Goal: Task Accomplishment & Management: Use online tool/utility

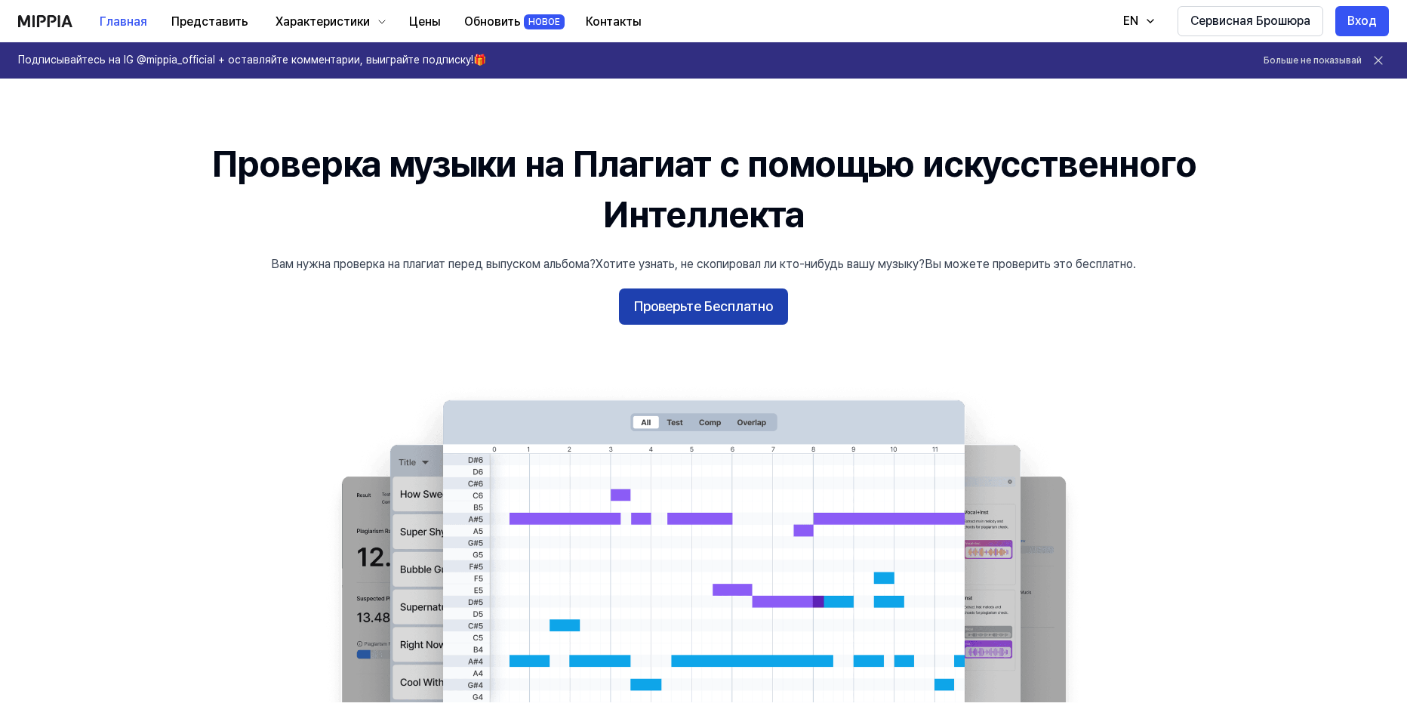
click at [751, 304] on ya-tr-span "Проверьте Бесплатно" at bounding box center [703, 307] width 139 height 22
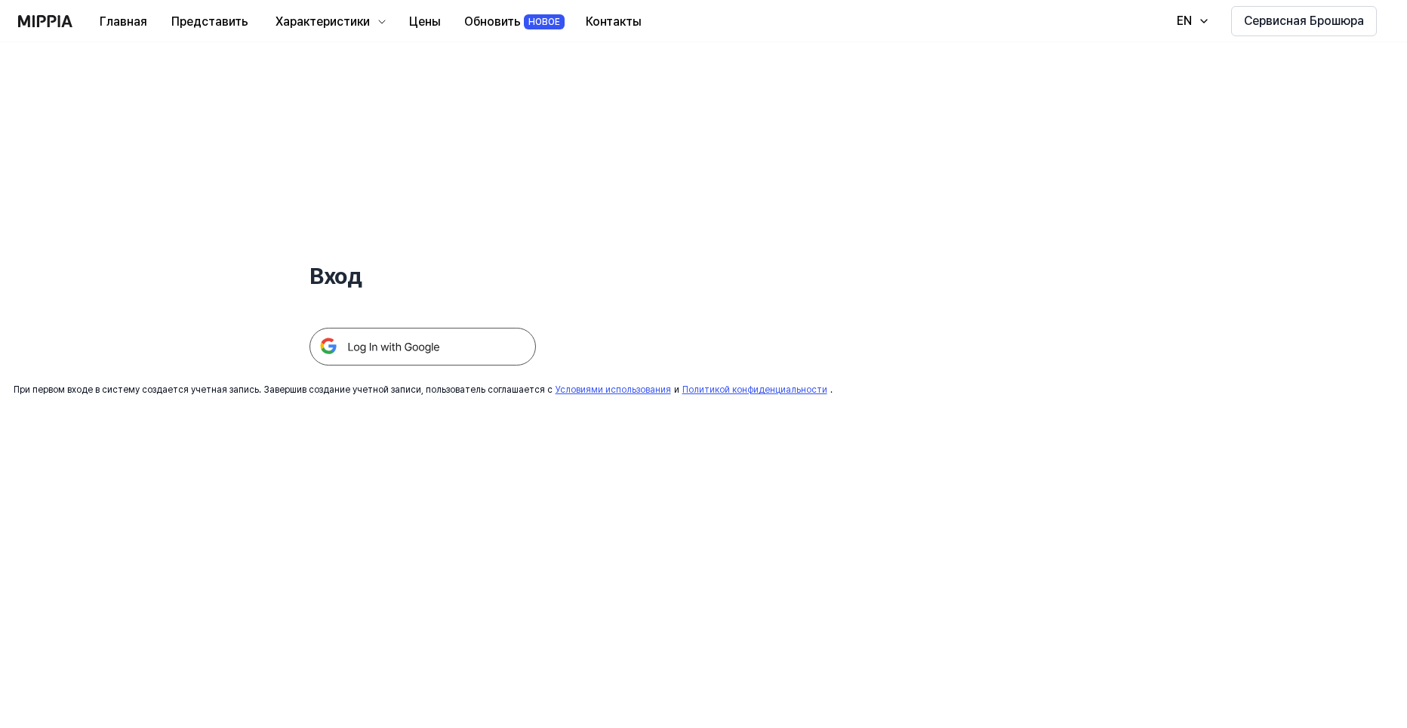
click at [419, 341] on img at bounding box center [422, 347] width 226 height 38
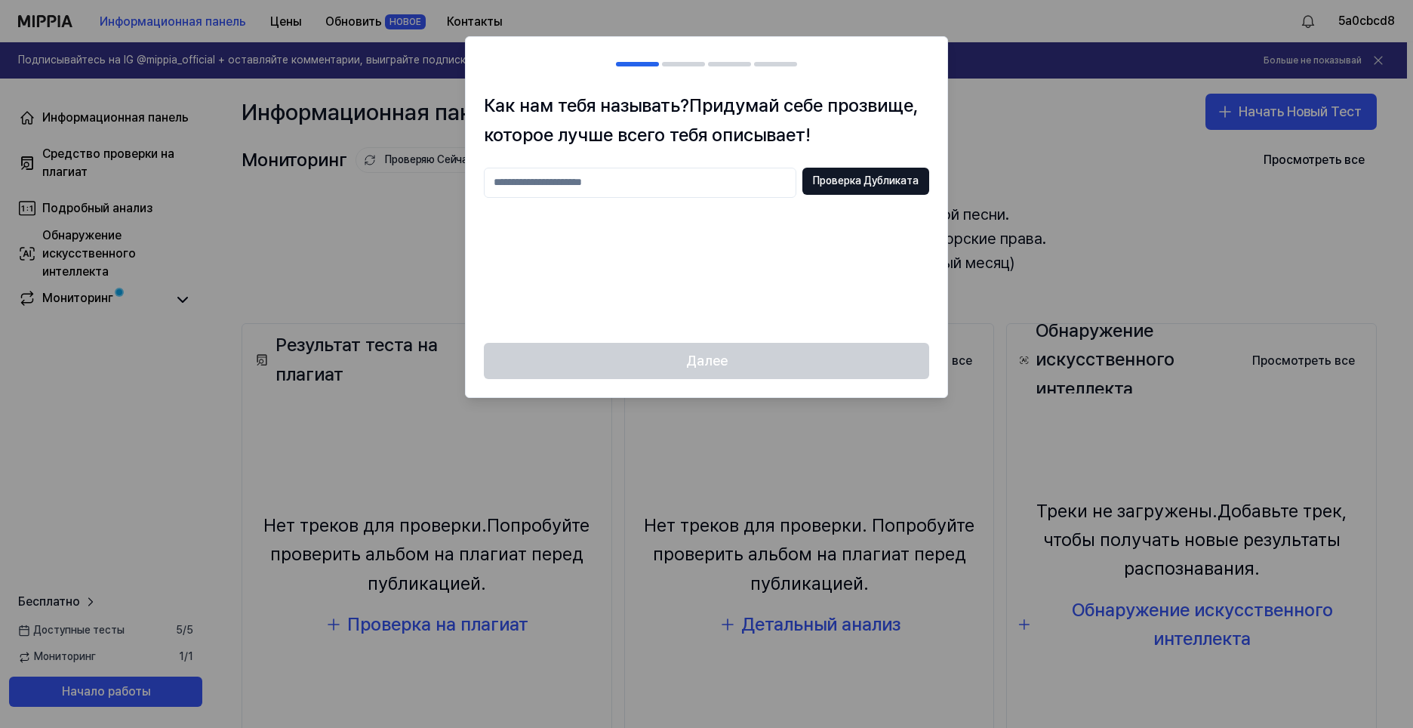
click at [621, 189] on input "text" at bounding box center [640, 183] width 312 height 30
type input "******"
click at [846, 187] on ya-tr-span "Проверка Дубликата" at bounding box center [866, 181] width 106 height 15
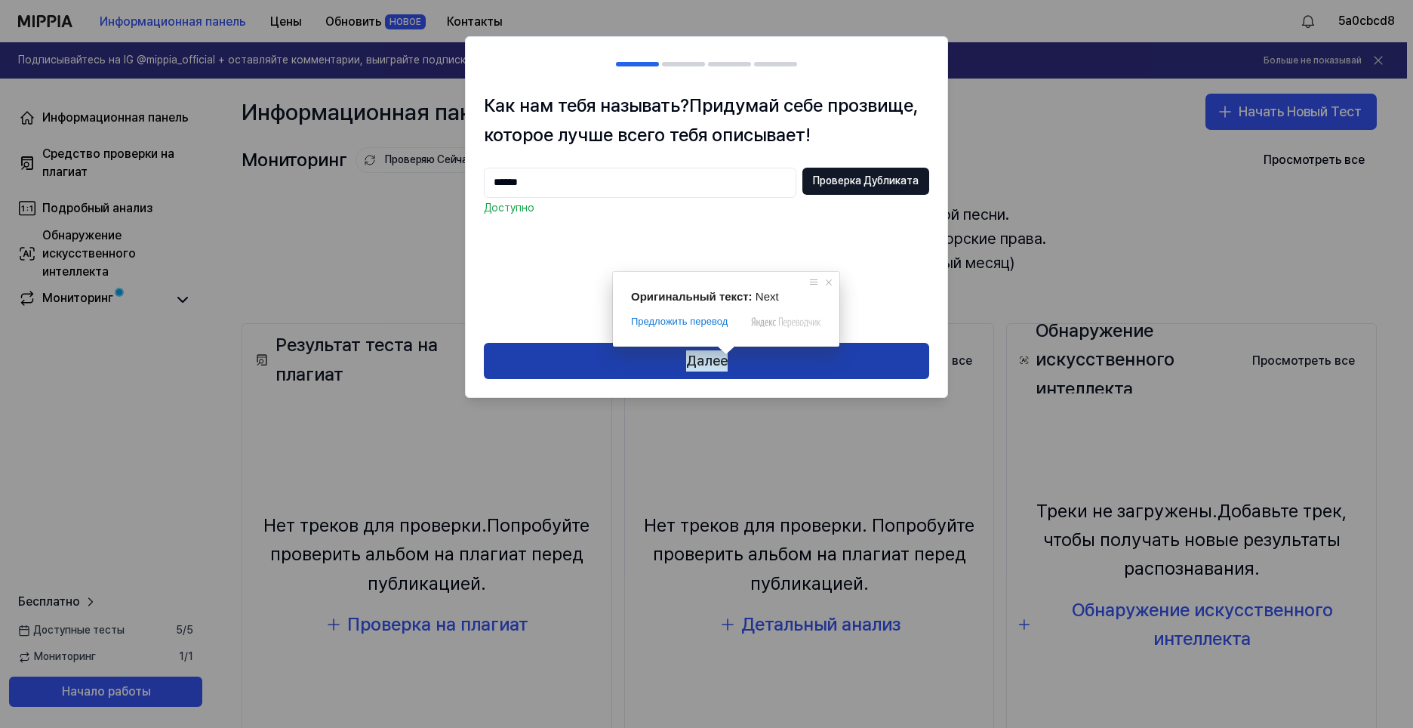
click at [795, 368] on button "Далее" at bounding box center [706, 361] width 445 height 36
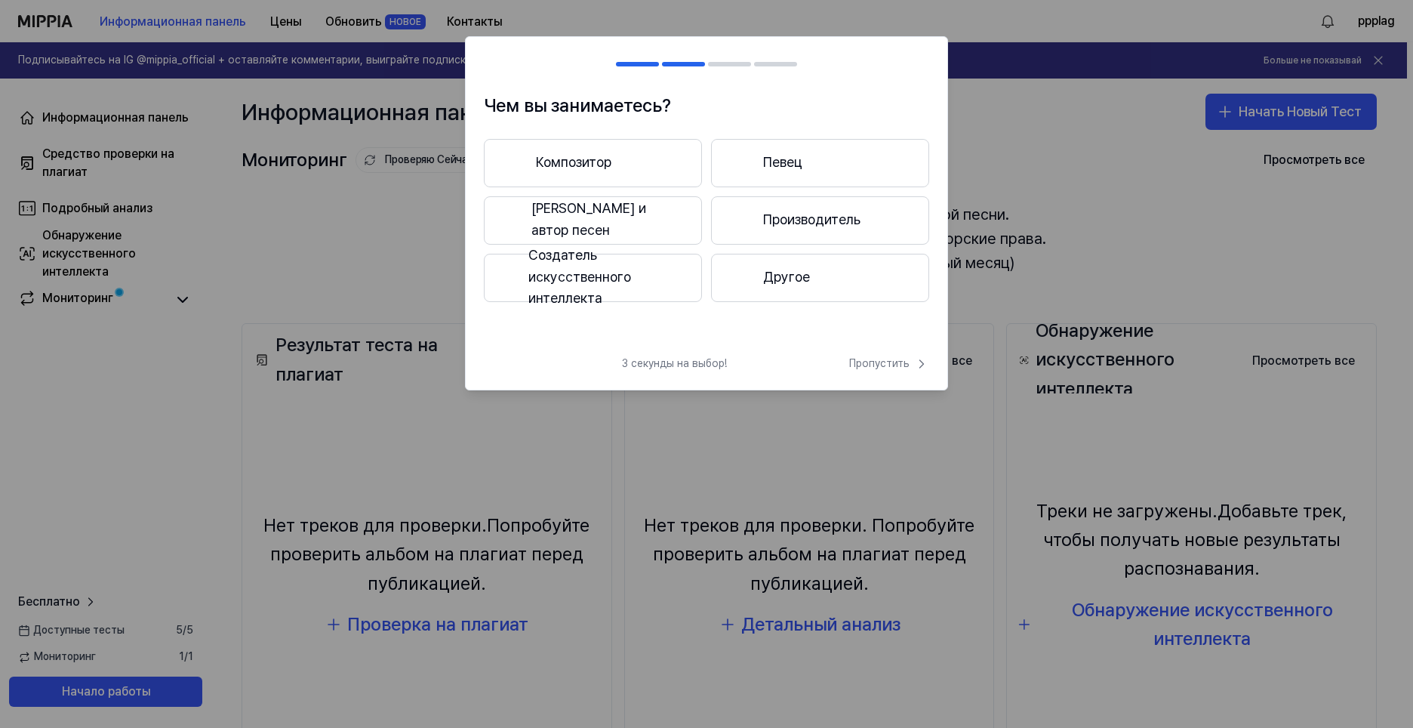
click at [636, 228] on ya-tr-span "Певец и автор песен" at bounding box center [605, 220] width 149 height 44
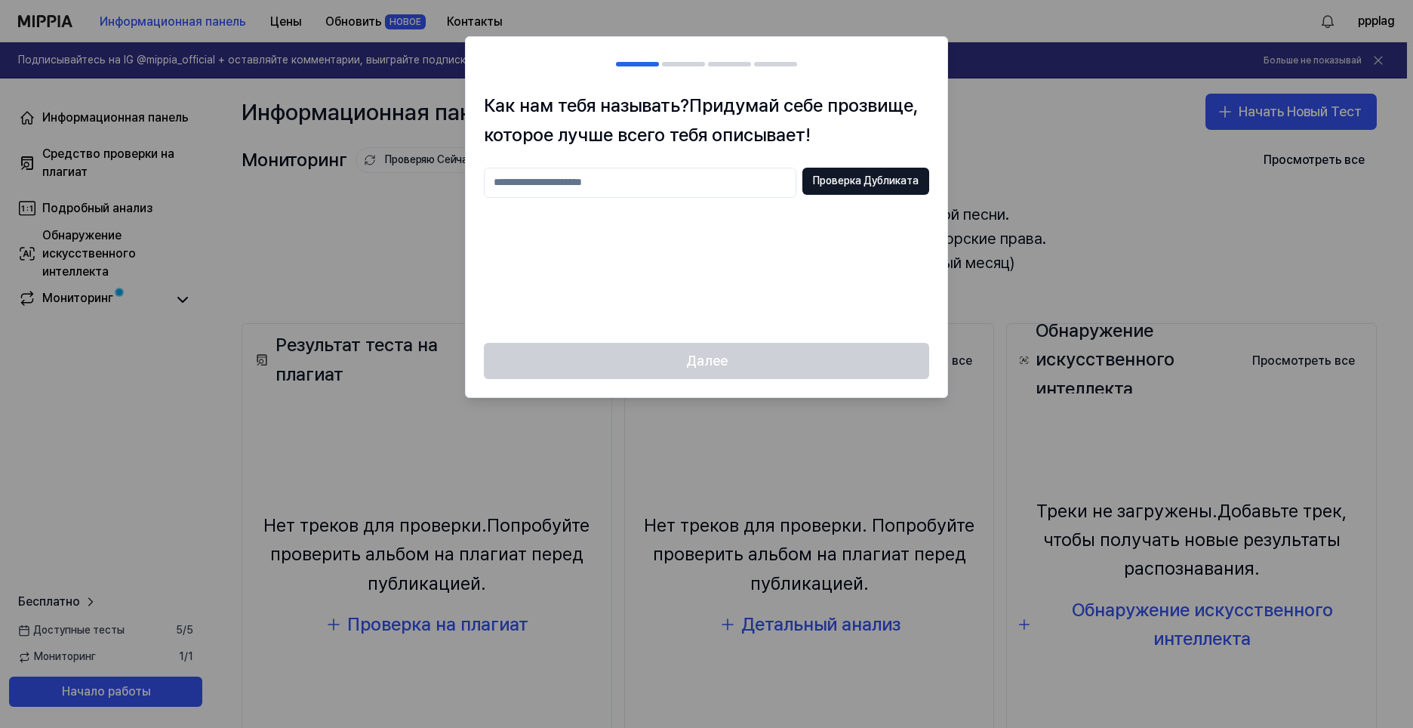
click at [656, 193] on input "text" at bounding box center [640, 183] width 312 height 30
click at [845, 180] on ya-tr-span "Проверка Дубликата" at bounding box center [866, 181] width 106 height 15
click at [1084, 192] on div at bounding box center [706, 364] width 1413 height 728
click at [611, 185] on input "******" at bounding box center [640, 183] width 312 height 30
type input "********"
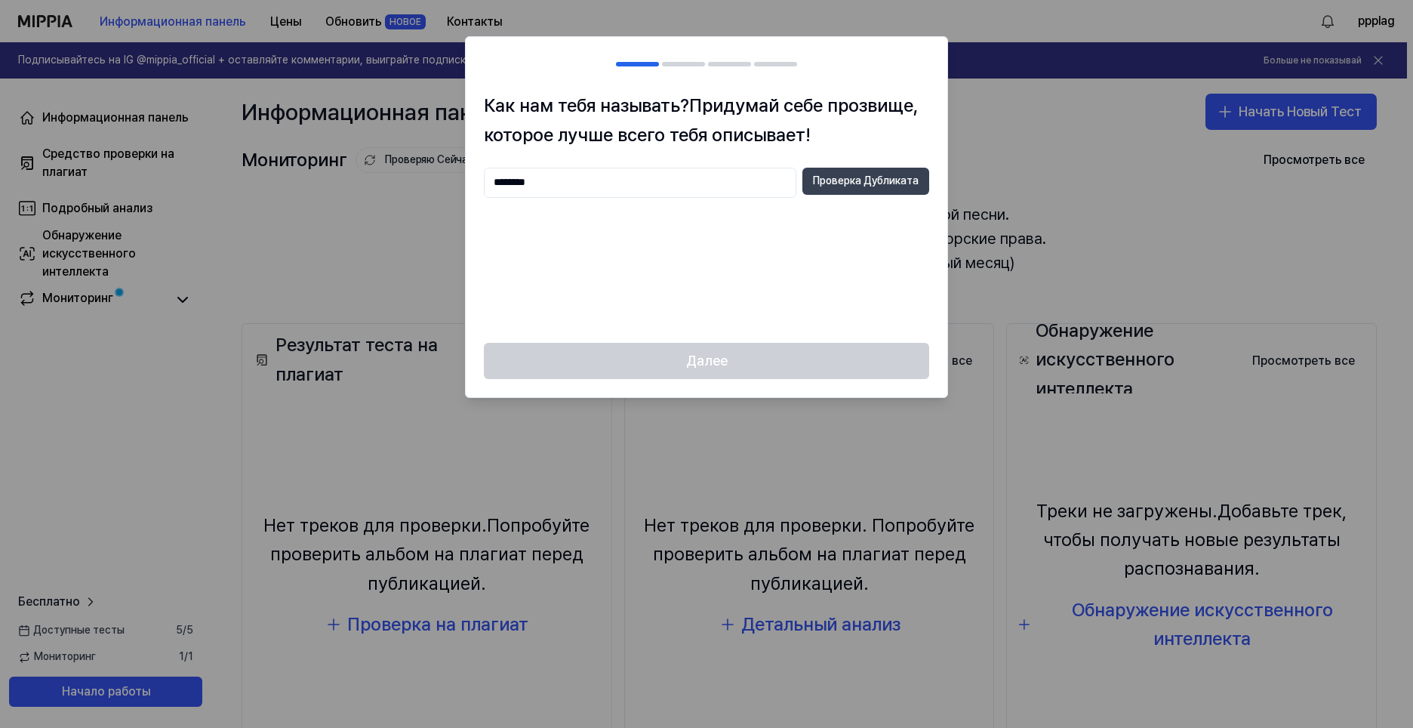
click at [825, 186] on ya-tr-span "Проверка Дубликата" at bounding box center [866, 181] width 106 height 15
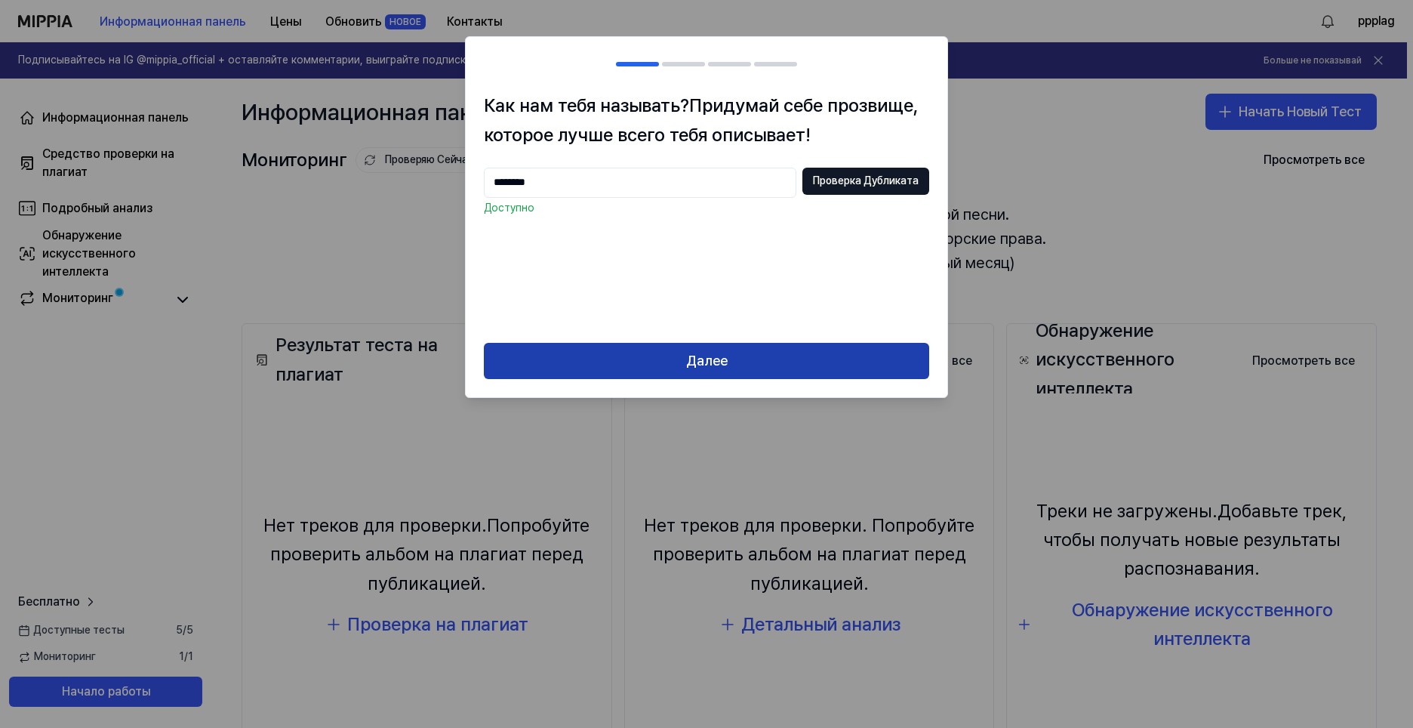
click at [656, 349] on button "Далее" at bounding box center [706, 361] width 445 height 36
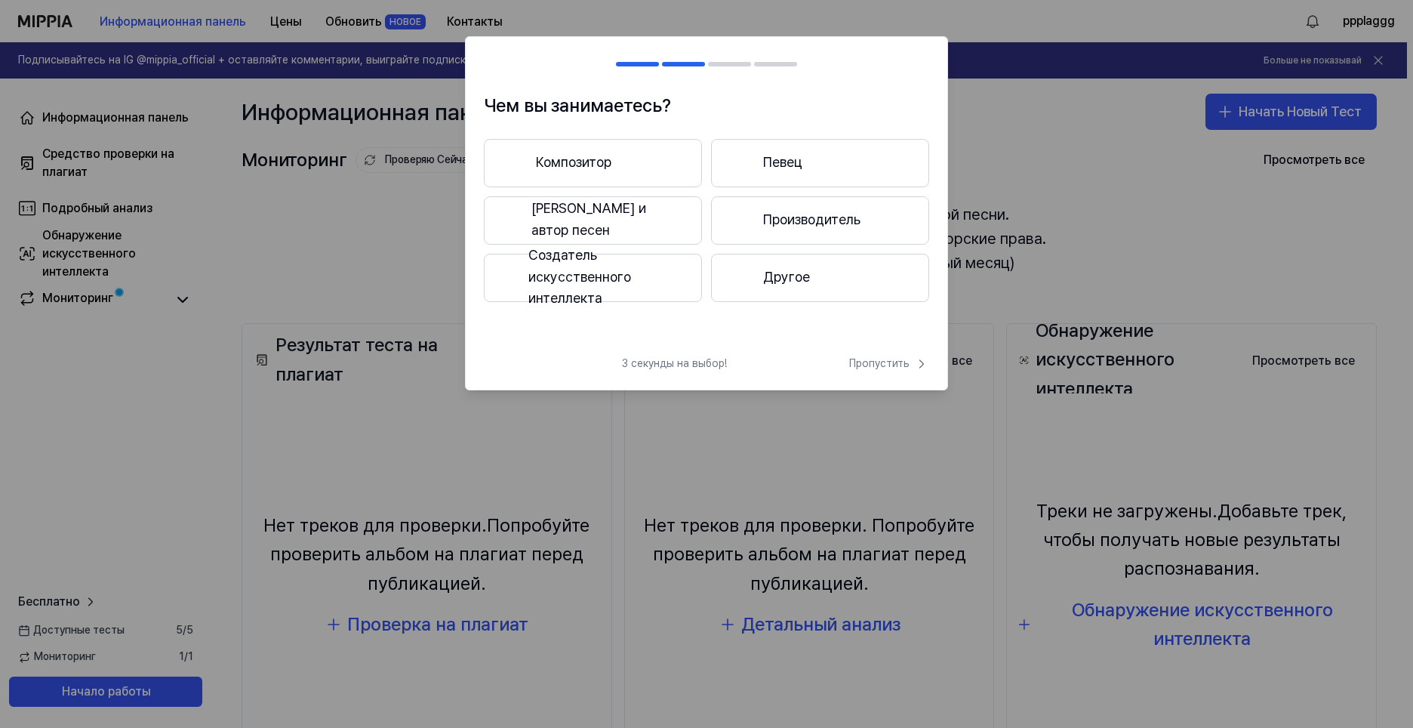
click at [662, 156] on button "Композитор" at bounding box center [593, 163] width 218 height 48
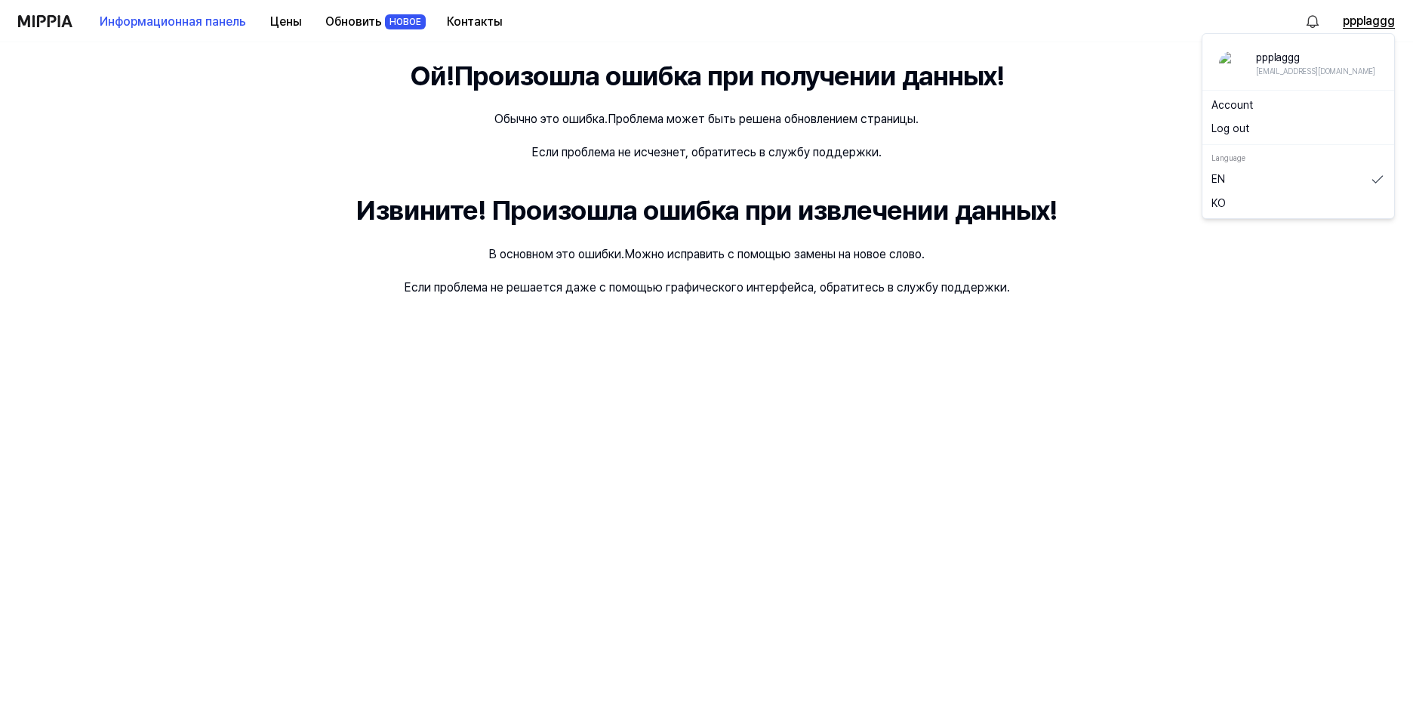
click at [1380, 22] on ya-tr-span "ppplaggg" at bounding box center [1369, 21] width 52 height 18
click at [1266, 98] on link "Учетная запись" at bounding box center [1298, 105] width 174 height 15
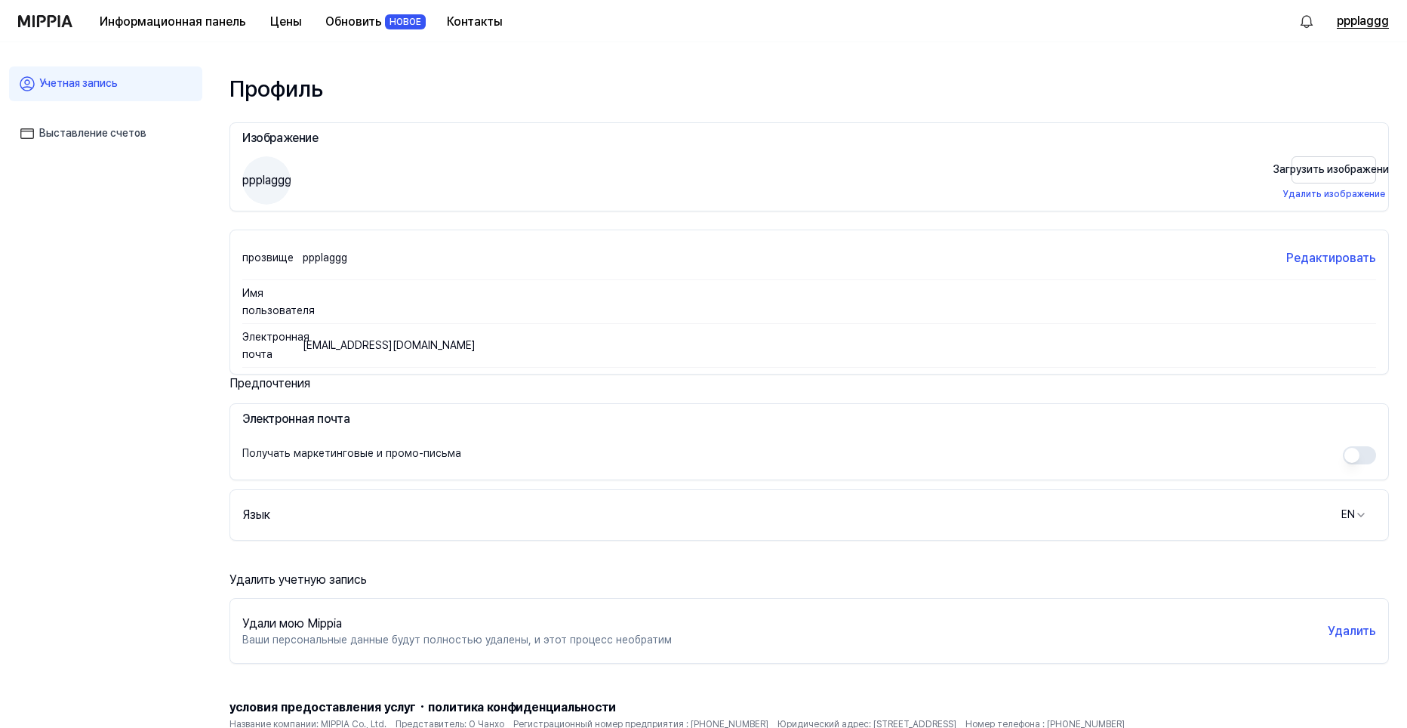
click at [1352, 18] on ya-tr-span "ppplaggg" at bounding box center [1363, 21] width 52 height 18
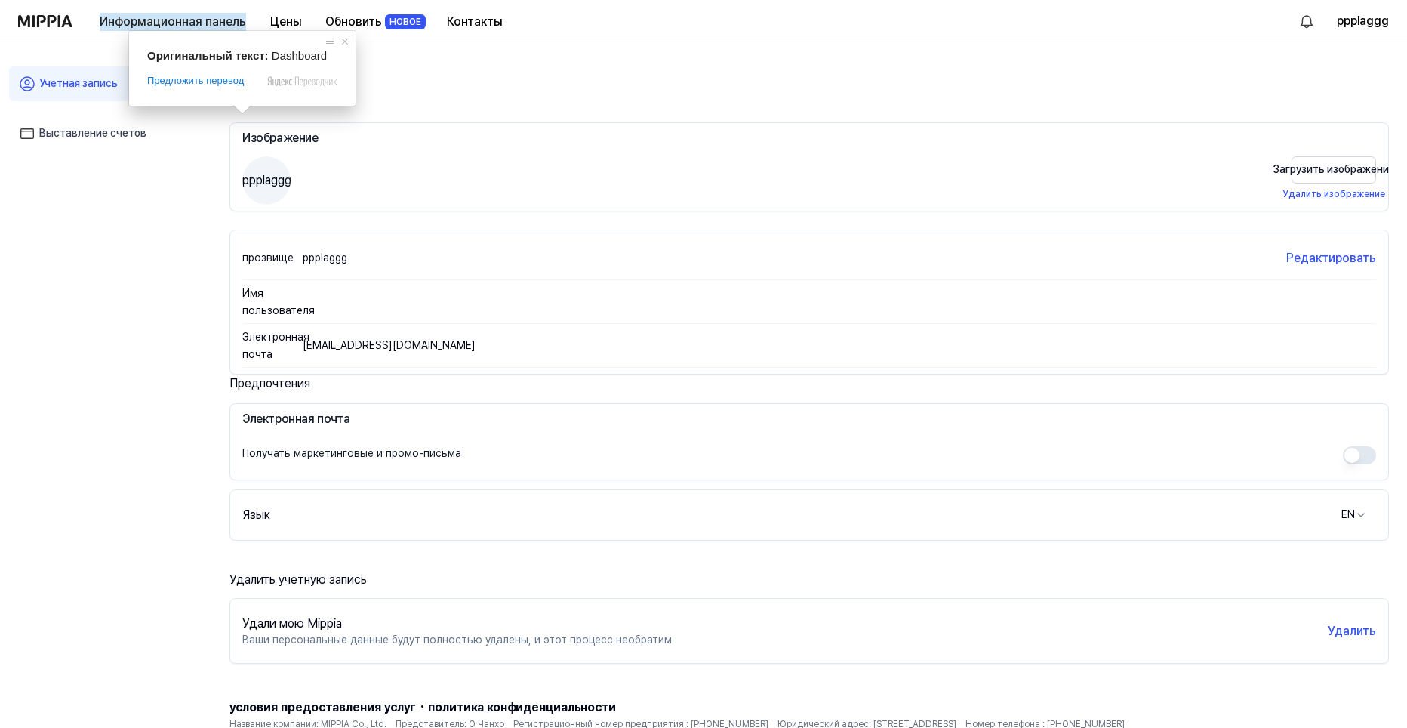
click at [56, 139] on ya-tr-span "Выставление счетов" at bounding box center [92, 133] width 107 height 15
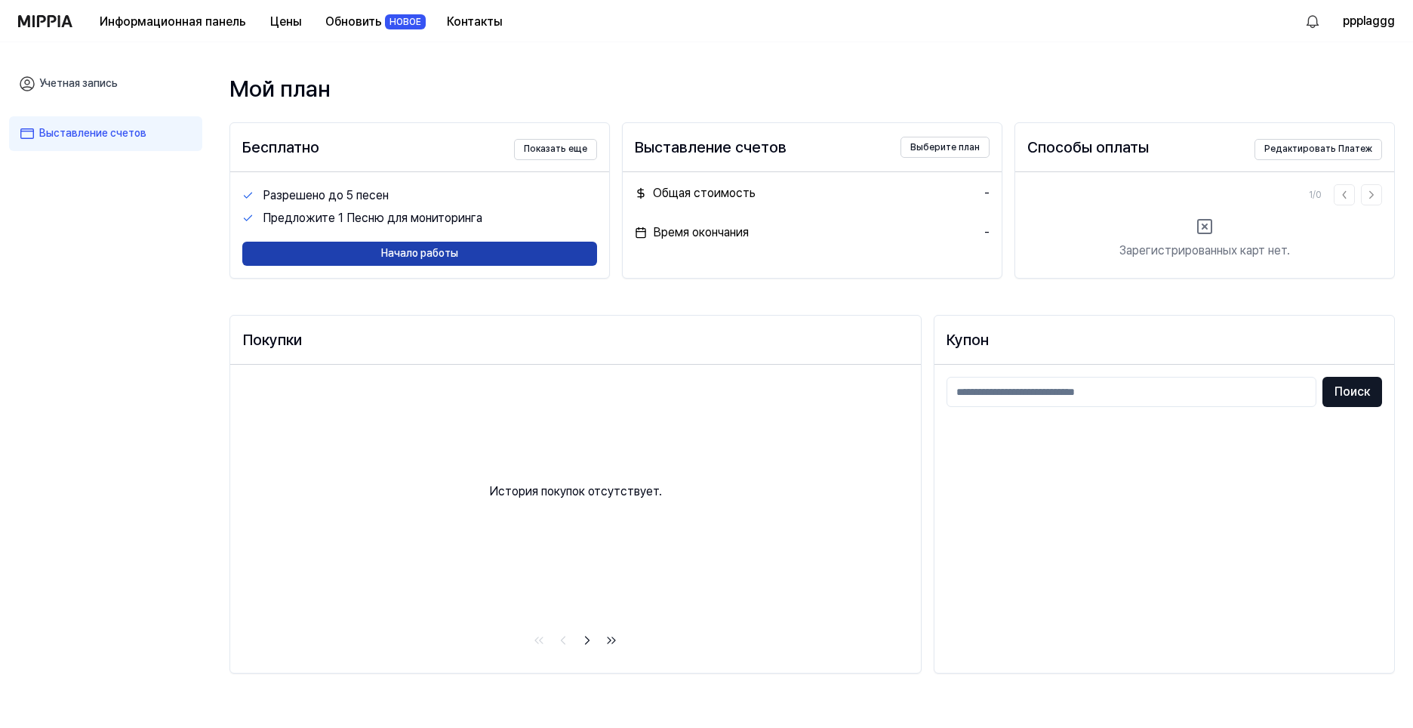
click at [331, 260] on button "Начало работы" at bounding box center [419, 253] width 355 height 24
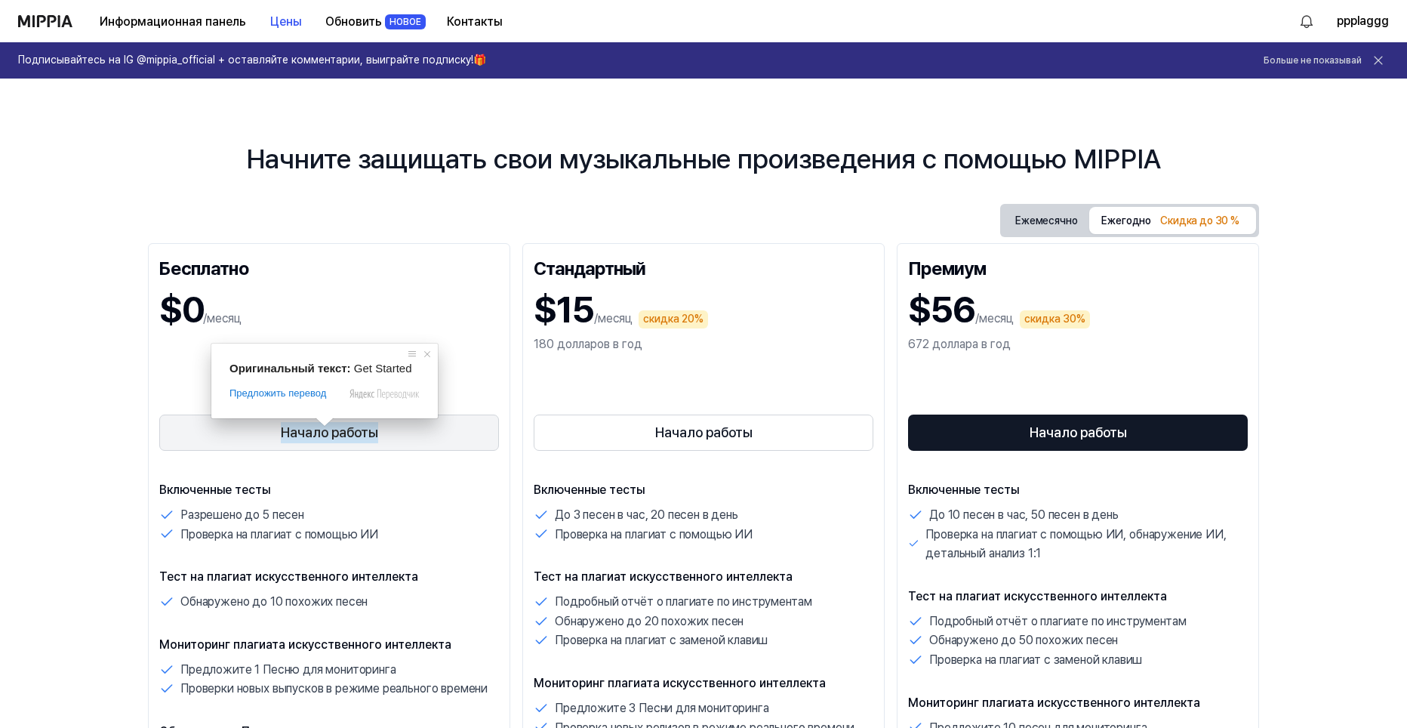
click at [323, 432] on ya-tr-span "Начало работы" at bounding box center [329, 433] width 97 height 22
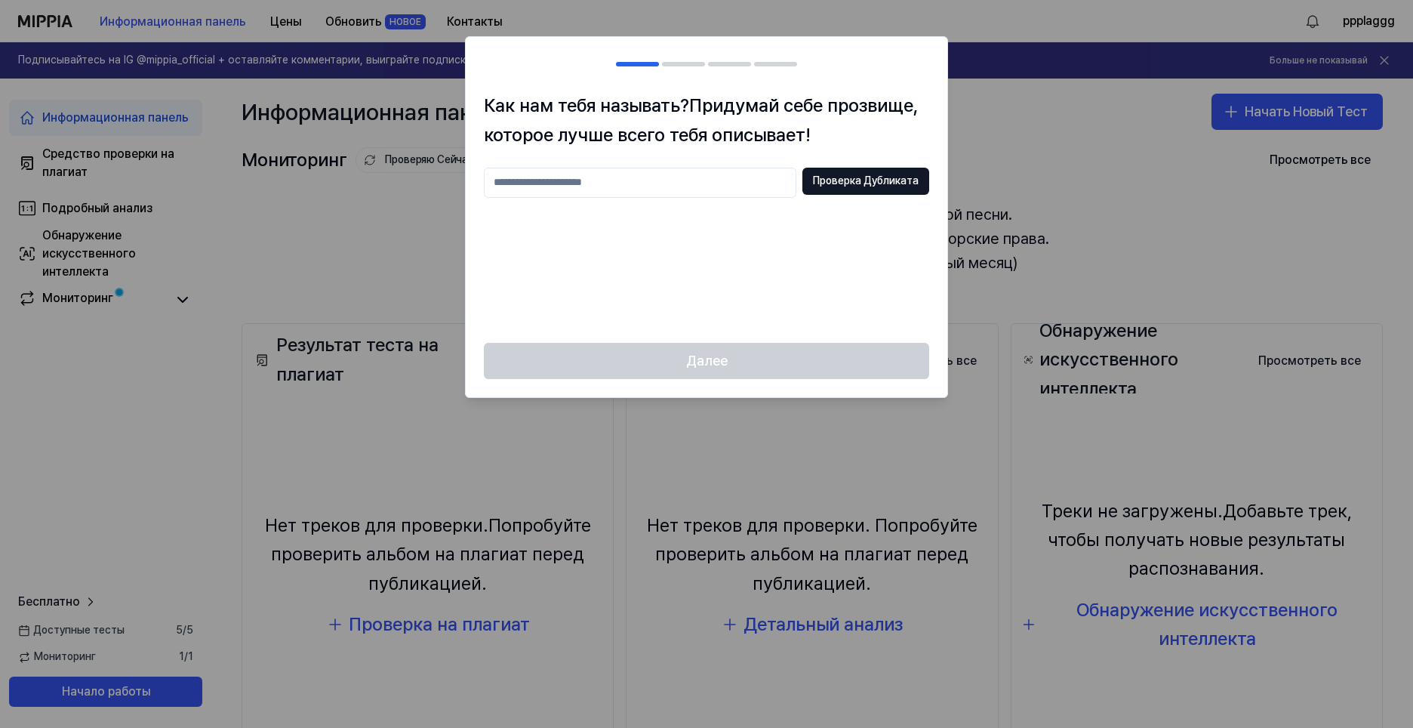
click at [1112, 234] on div at bounding box center [706, 364] width 1413 height 728
click at [989, 186] on div at bounding box center [706, 364] width 1413 height 728
click at [989, 180] on div at bounding box center [706, 364] width 1413 height 728
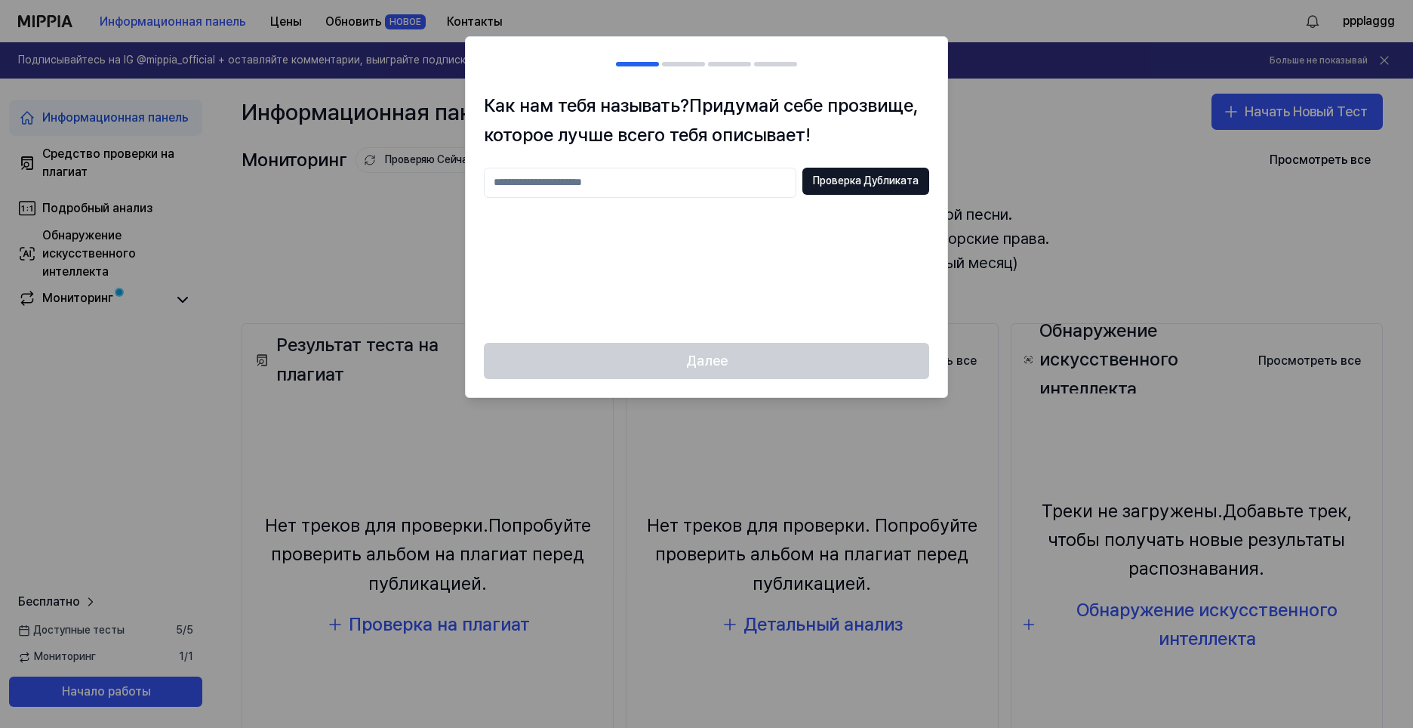
click at [984, 175] on div at bounding box center [706, 364] width 1413 height 728
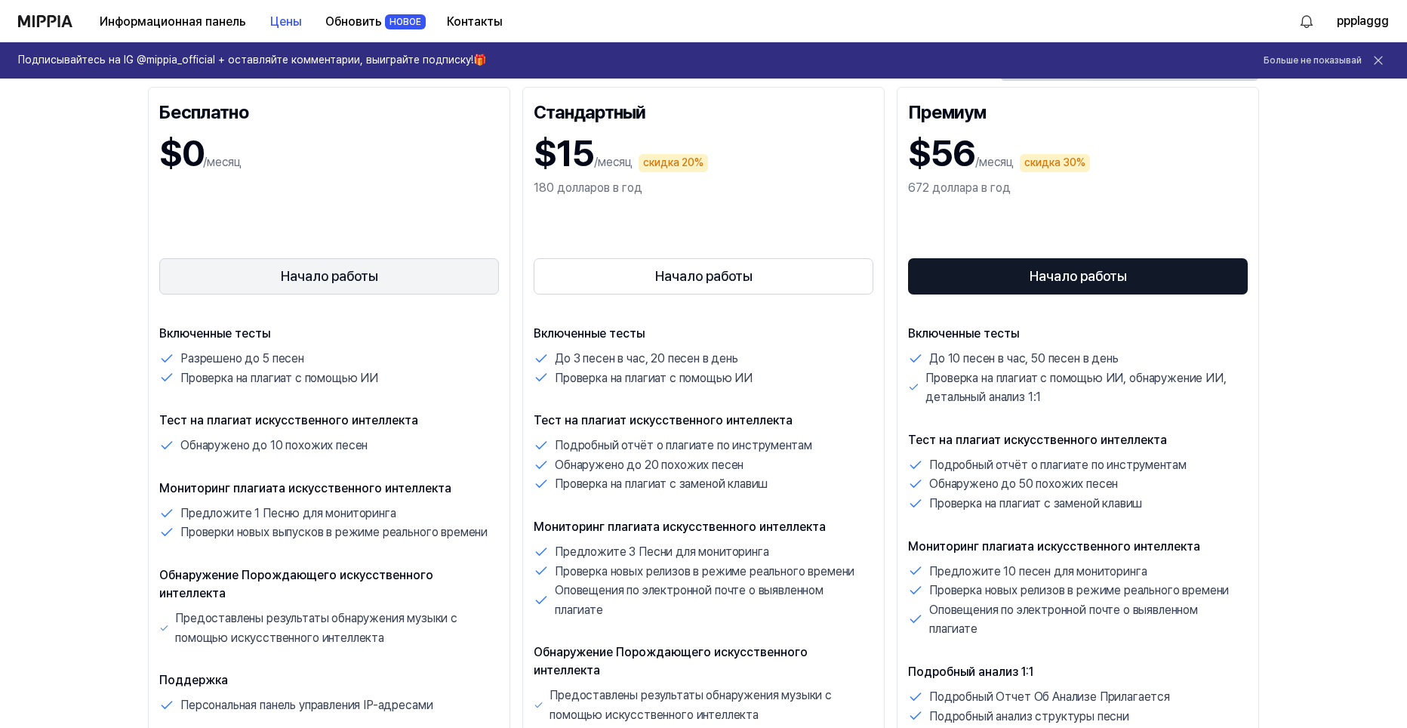
scroll to position [151, 0]
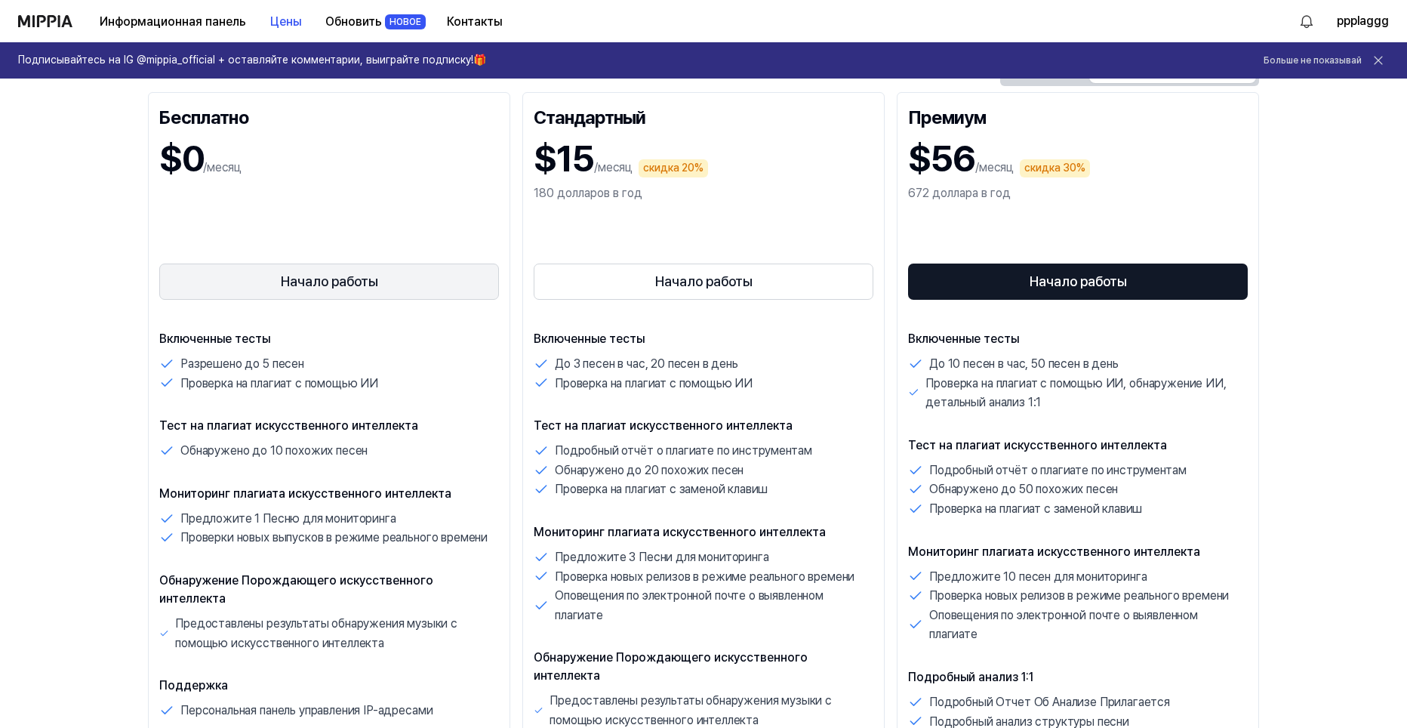
click at [420, 275] on button "Начало работы" at bounding box center [329, 281] width 340 height 36
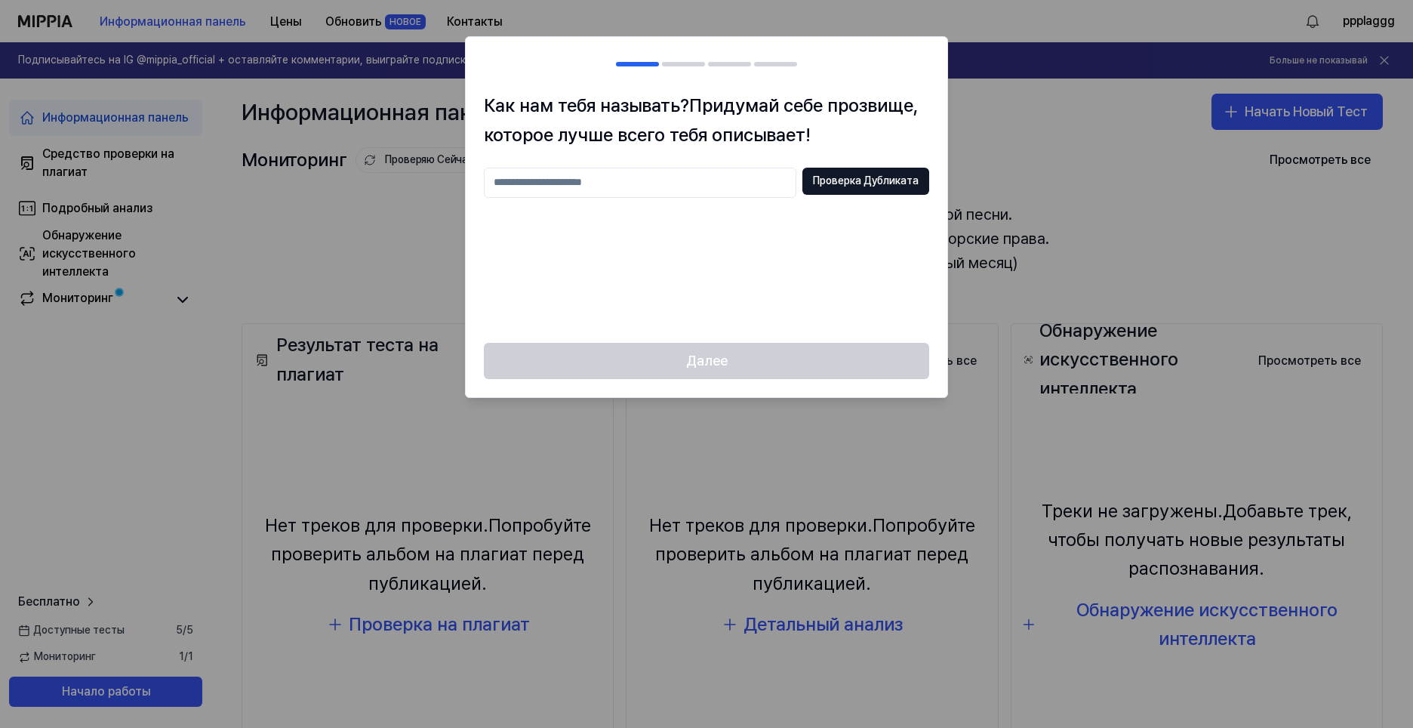
click at [1025, 201] on div at bounding box center [706, 364] width 1413 height 728
click at [1004, 108] on div at bounding box center [706, 364] width 1413 height 728
drag, startPoint x: 630, startPoint y: 567, endPoint x: 625, endPoint y: 552, distance: 15.3
click at [629, 566] on div at bounding box center [706, 364] width 1413 height 728
drag, startPoint x: 605, startPoint y: 526, endPoint x: 694, endPoint y: 480, distance: 100.2
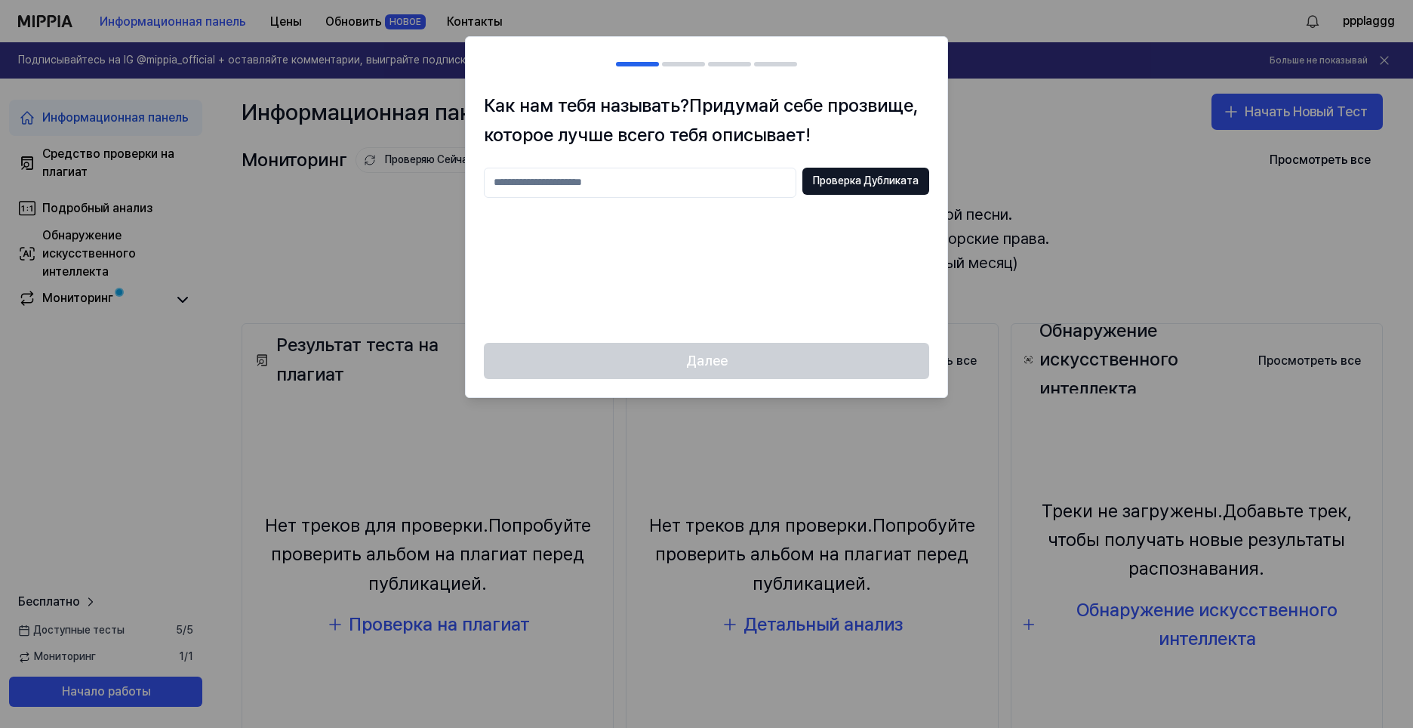
click at [610, 518] on div at bounding box center [706, 364] width 1413 height 728
drag, startPoint x: 777, startPoint y: 482, endPoint x: 864, endPoint y: 494, distance: 87.6
click at [849, 502] on div at bounding box center [706, 364] width 1413 height 728
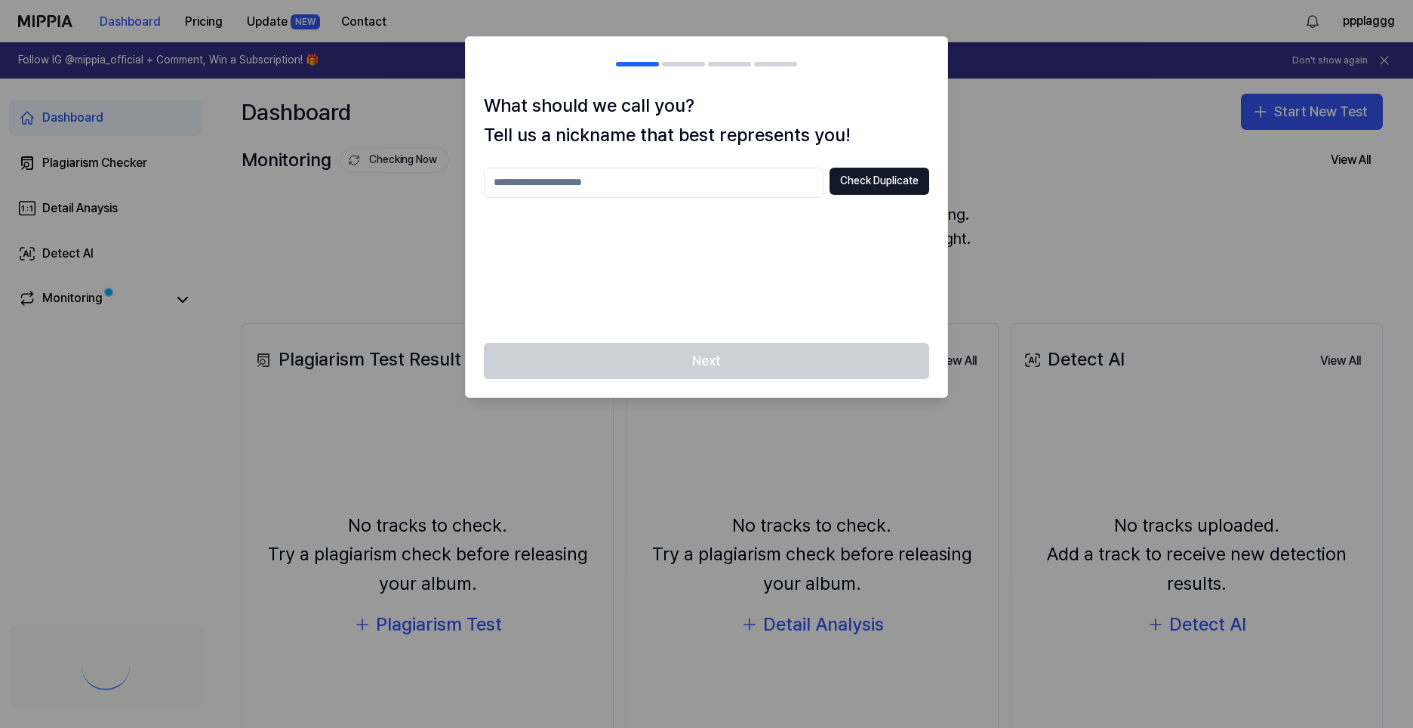
click at [374, 229] on div at bounding box center [706, 364] width 1413 height 728
click at [1246, 73] on div at bounding box center [706, 364] width 1413 height 728
click at [1271, 39] on div at bounding box center [706, 364] width 1413 height 728
click at [1284, 26] on div at bounding box center [706, 364] width 1413 height 728
click at [1063, 91] on div at bounding box center [706, 364] width 1413 height 728
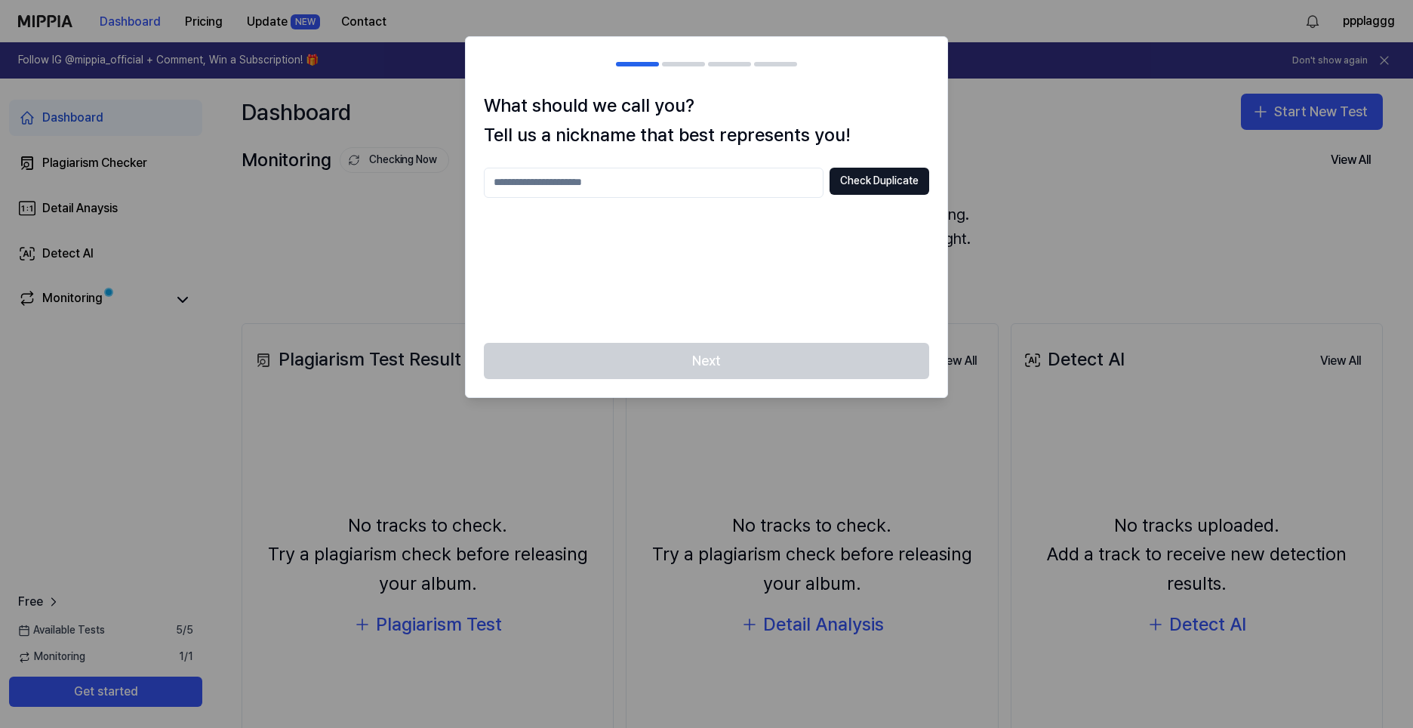
drag, startPoint x: 1050, startPoint y: 93, endPoint x: 1026, endPoint y: 95, distance: 23.5
click at [1044, 93] on div at bounding box center [706, 364] width 1413 height 728
drag, startPoint x: 1014, startPoint y: 96, endPoint x: 918, endPoint y: 106, distance: 95.6
click at [1000, 99] on div at bounding box center [706, 364] width 1413 height 728
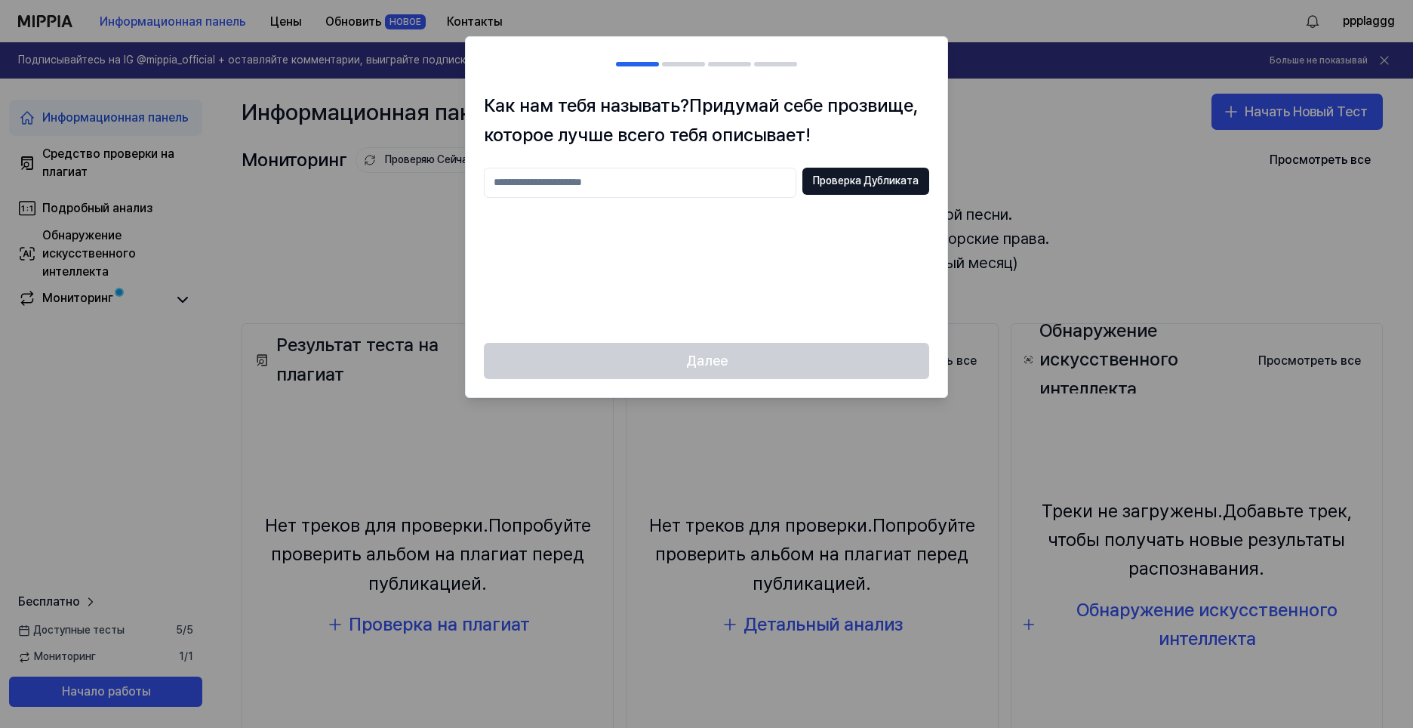
click at [851, 88] on h2 at bounding box center [706, 64] width 481 height 54
click at [678, 176] on input "text" at bounding box center [640, 183] width 312 height 30
type input "**********"
click at [840, 190] on button "Проверка Дубликата" at bounding box center [865, 181] width 127 height 27
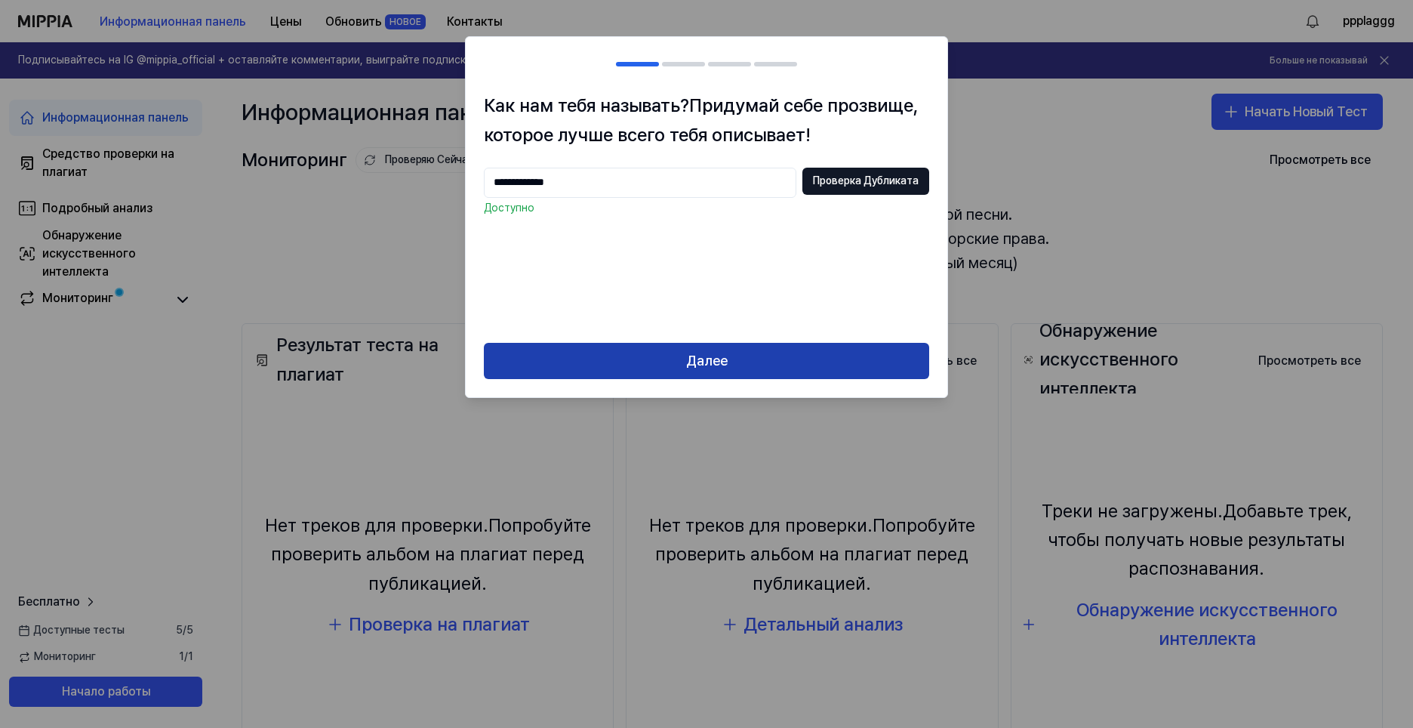
click at [661, 363] on button "Далее" at bounding box center [706, 361] width 445 height 36
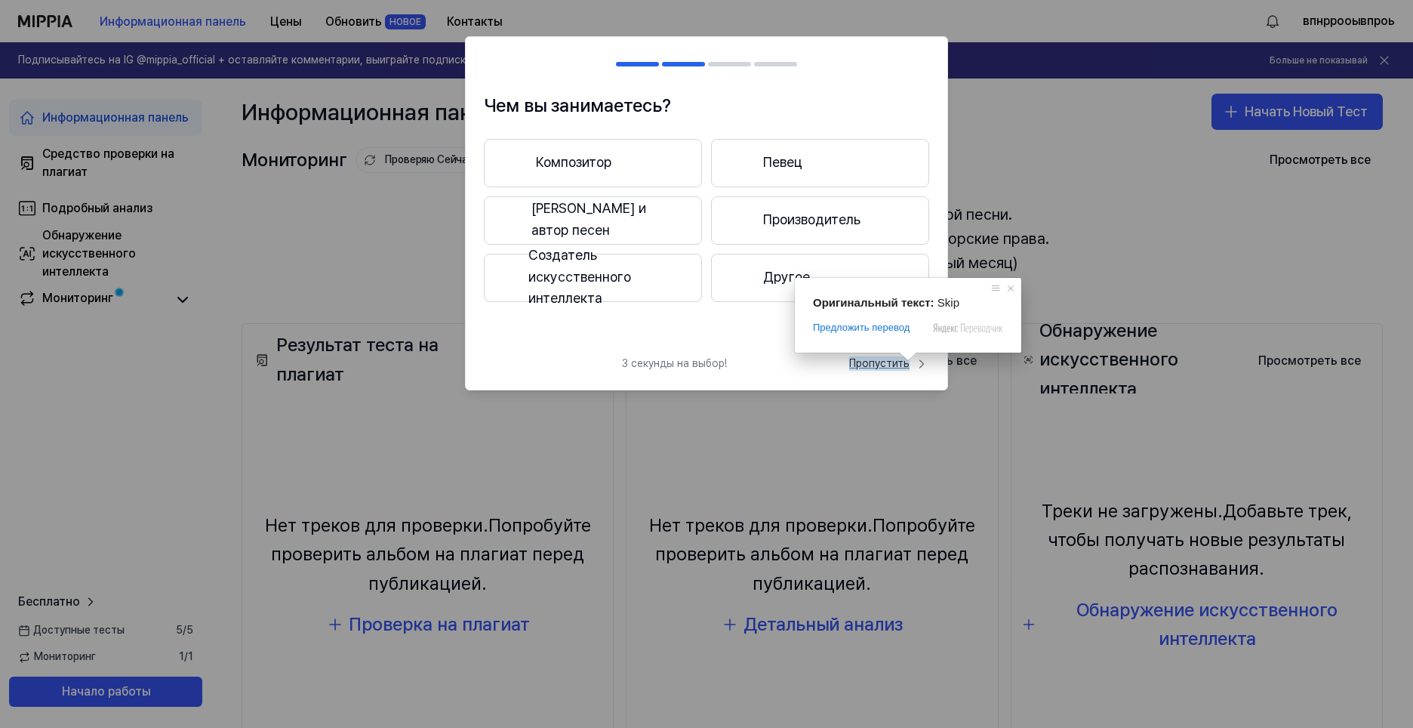
click at [895, 365] on ya-tr-span "Пропустить" at bounding box center [879, 363] width 60 height 15
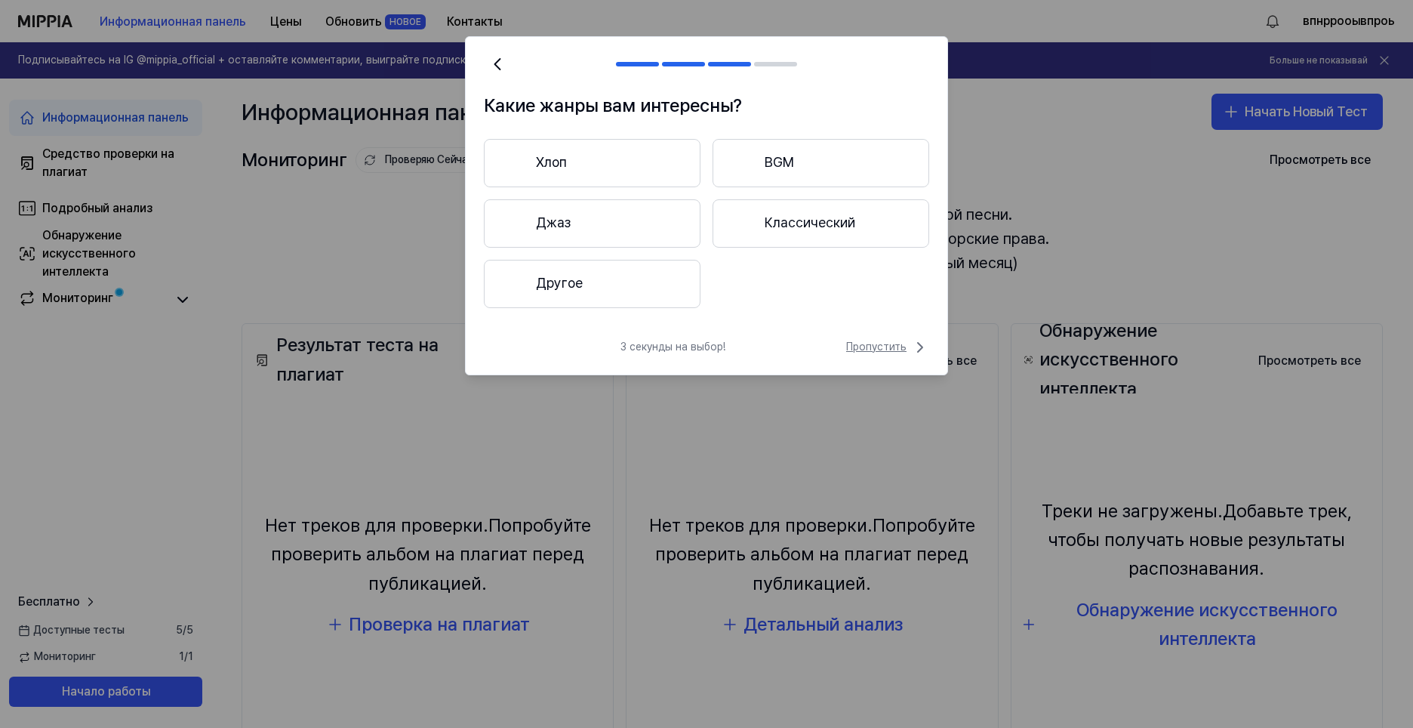
click at [874, 349] on ya-tr-span "Пропустить" at bounding box center [876, 347] width 60 height 15
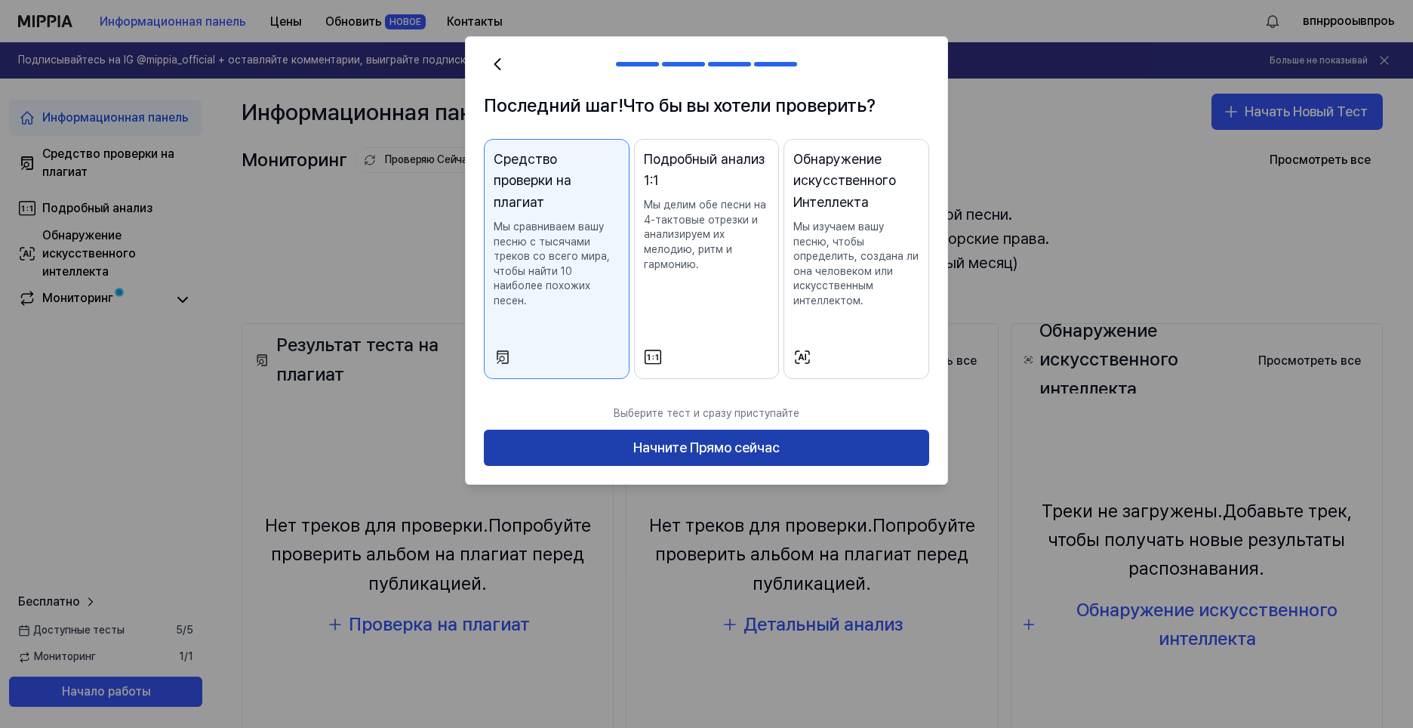
click at [813, 456] on button "Начните Прямо сейчас" at bounding box center [706, 447] width 445 height 36
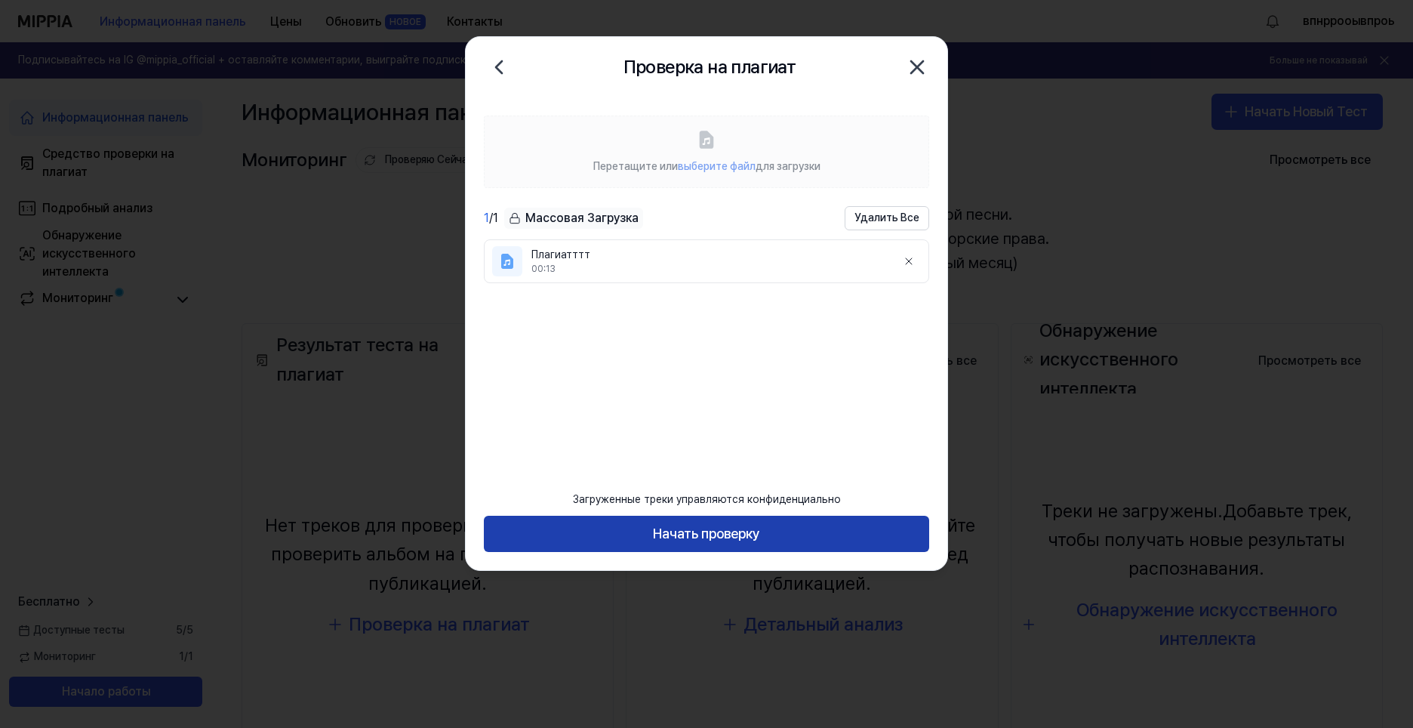
click at [549, 528] on button "Начать проверку" at bounding box center [706, 533] width 445 height 36
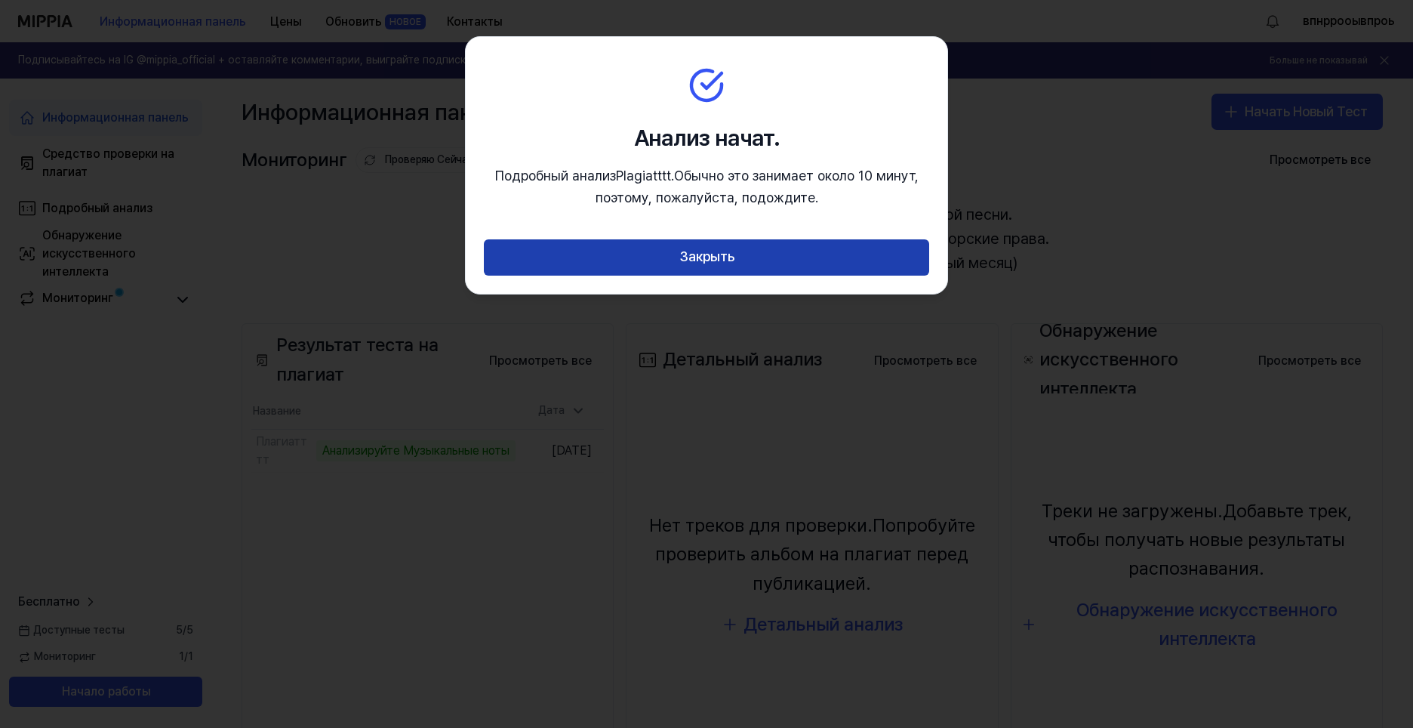
click at [563, 267] on button "Закрыть" at bounding box center [706, 257] width 445 height 36
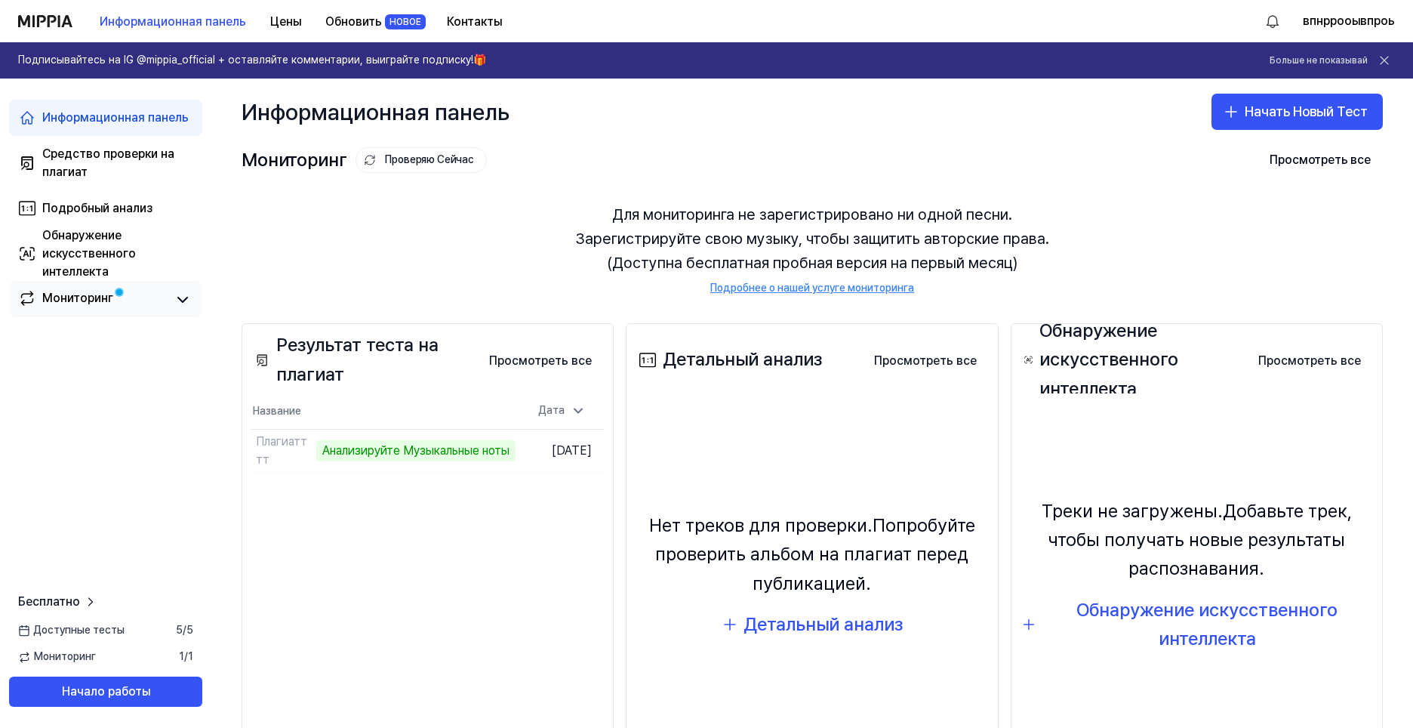
click at [128, 296] on link "Мониторинг" at bounding box center [92, 299] width 148 height 21
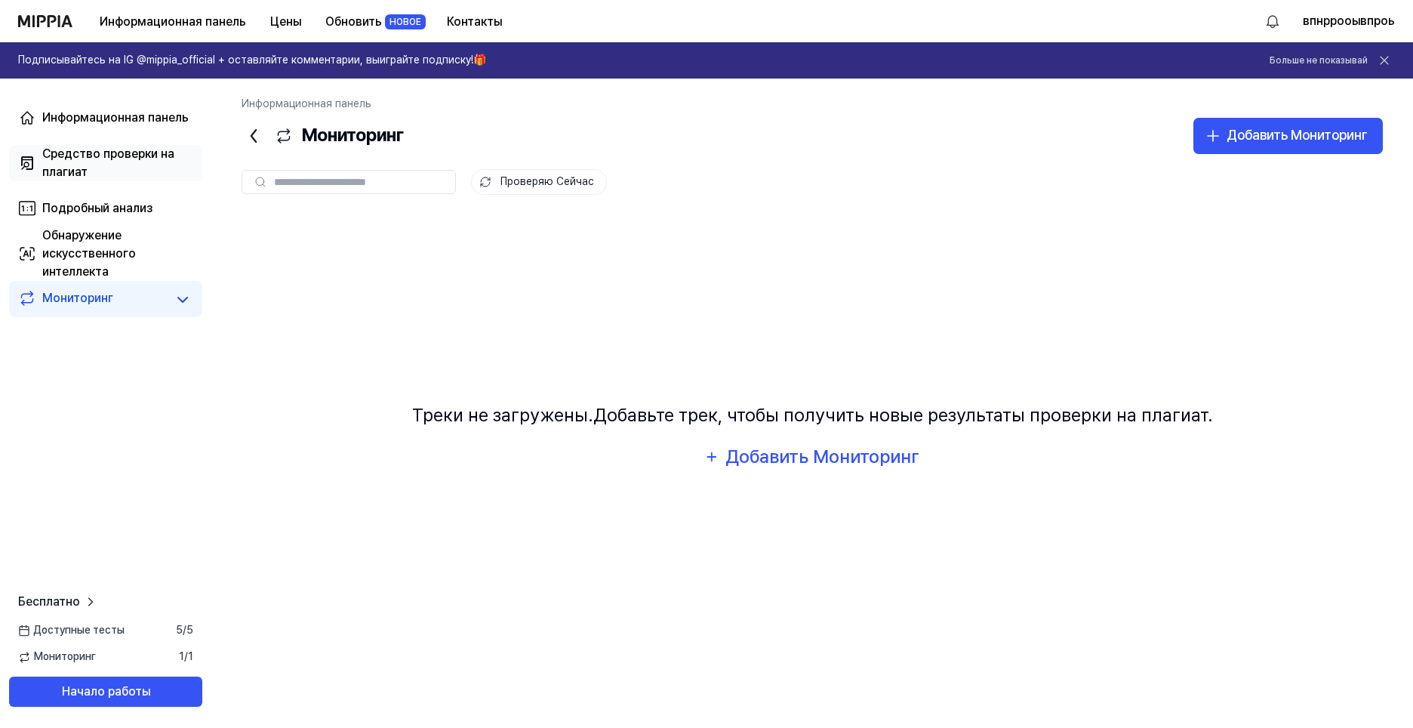
click at [131, 171] on div "Средство проверки на плагиат" at bounding box center [117, 163] width 151 height 36
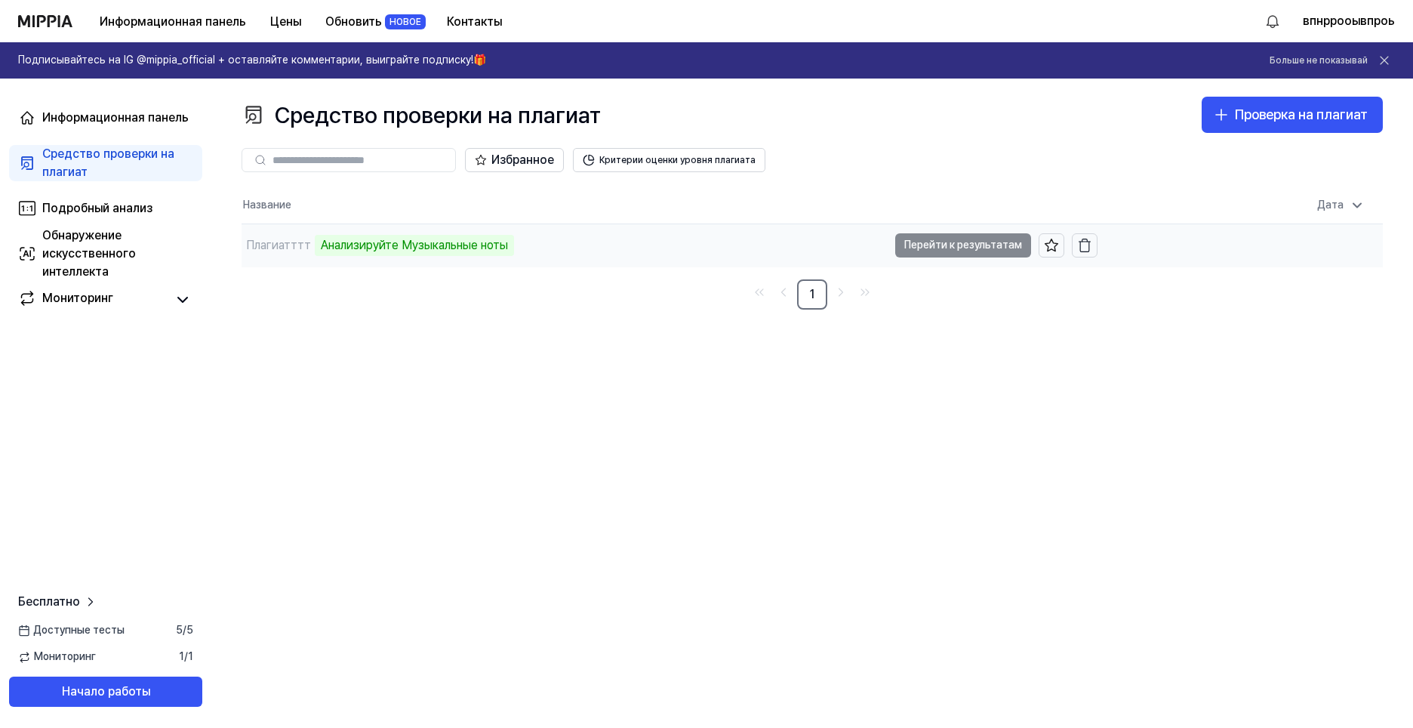
click at [948, 245] on td "Плагиатттт Анализируйте Музыкальные ноты Перейти к результатам" at bounding box center [669, 245] width 856 height 42
click at [928, 245] on td "Плагиатттт Анализируйте Музыкальные ноты Перейти к результатам" at bounding box center [669, 245] width 856 height 42
click at [940, 250] on td "Плагиатттт 5% Перейти к результатам" at bounding box center [669, 245] width 856 height 42
click at [324, 245] on div "5%" at bounding box center [329, 245] width 29 height 21
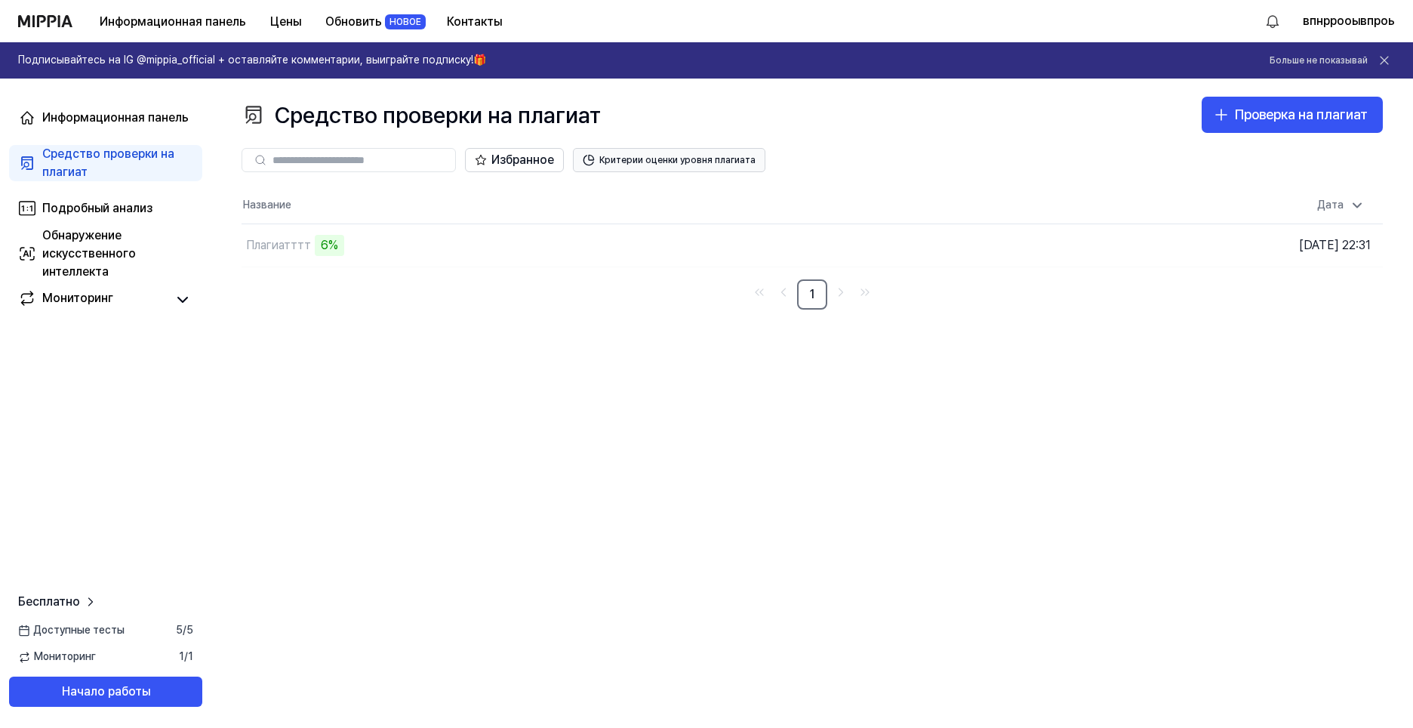
click at [633, 163] on ya-tr-span "Критерии оценки уровня плагиата" at bounding box center [677, 160] width 156 height 13
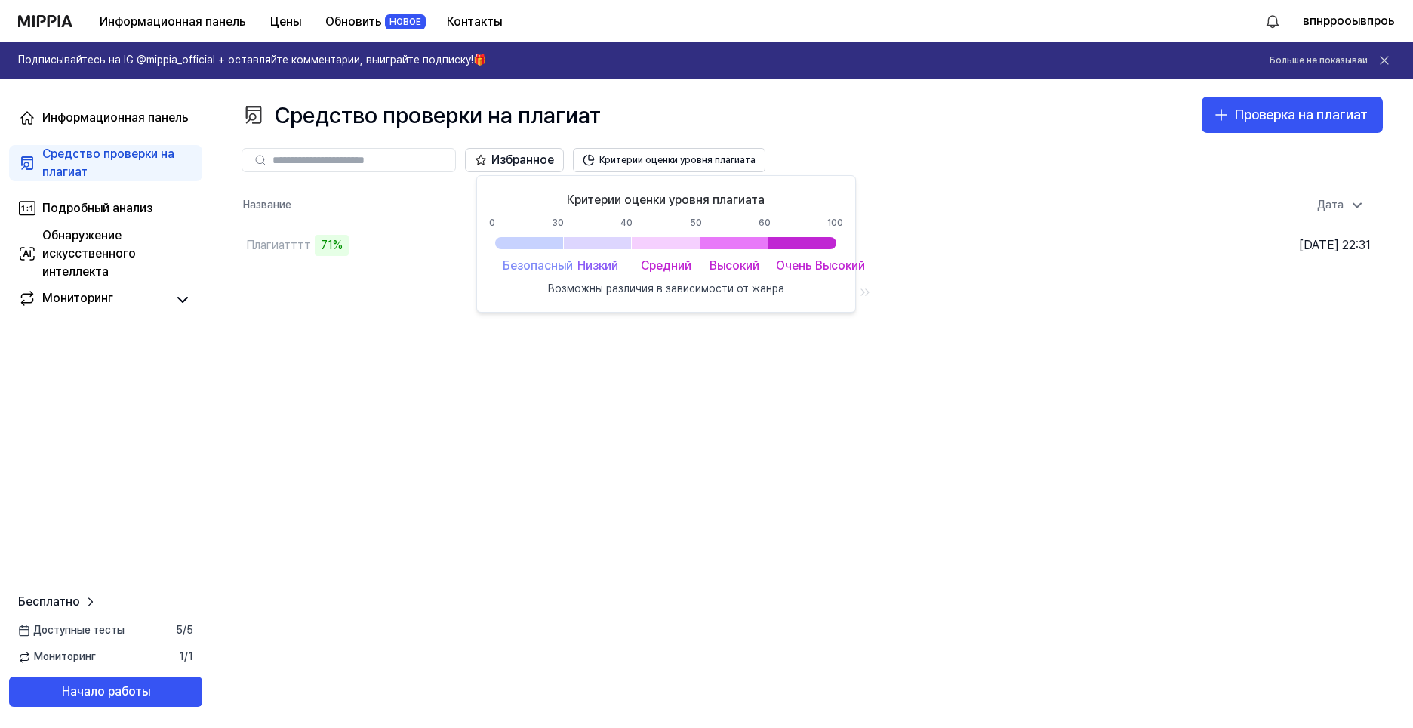
click at [561, 372] on div "Средство проверки на плагиат Проверка на плагиат Plagiarism Checker Detail Anal…" at bounding box center [811, 402] width 1201 height 649
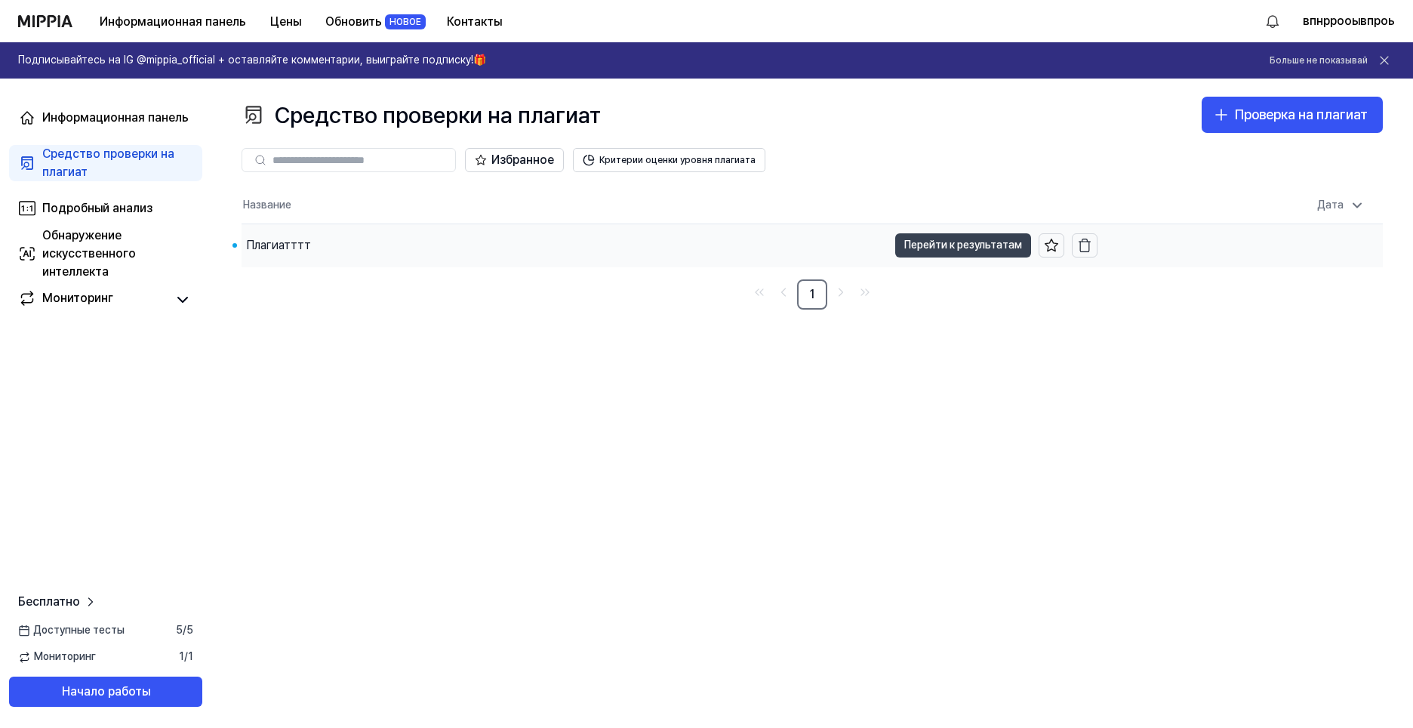
click at [953, 251] on ya-tr-span "Перейти к результатам" at bounding box center [963, 244] width 118 height 17
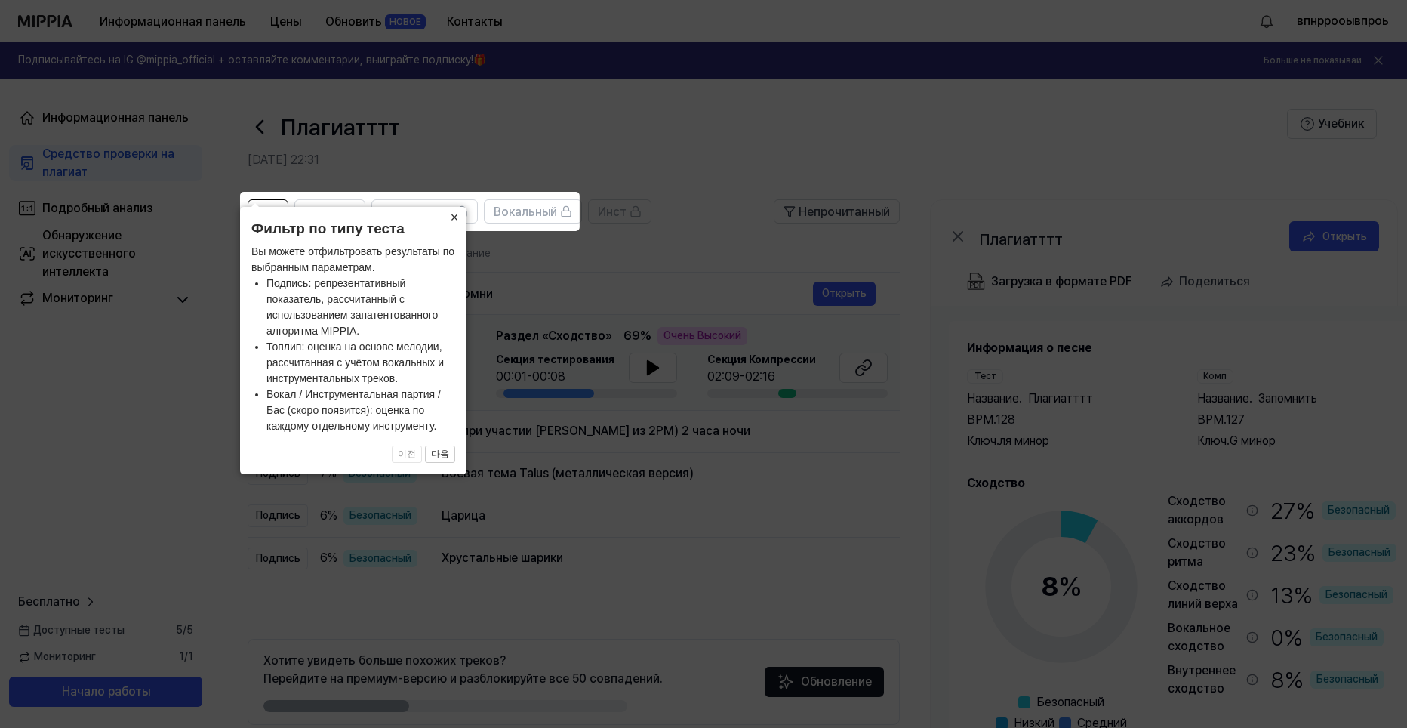
click at [459, 216] on button "×" at bounding box center [454, 217] width 24 height 21
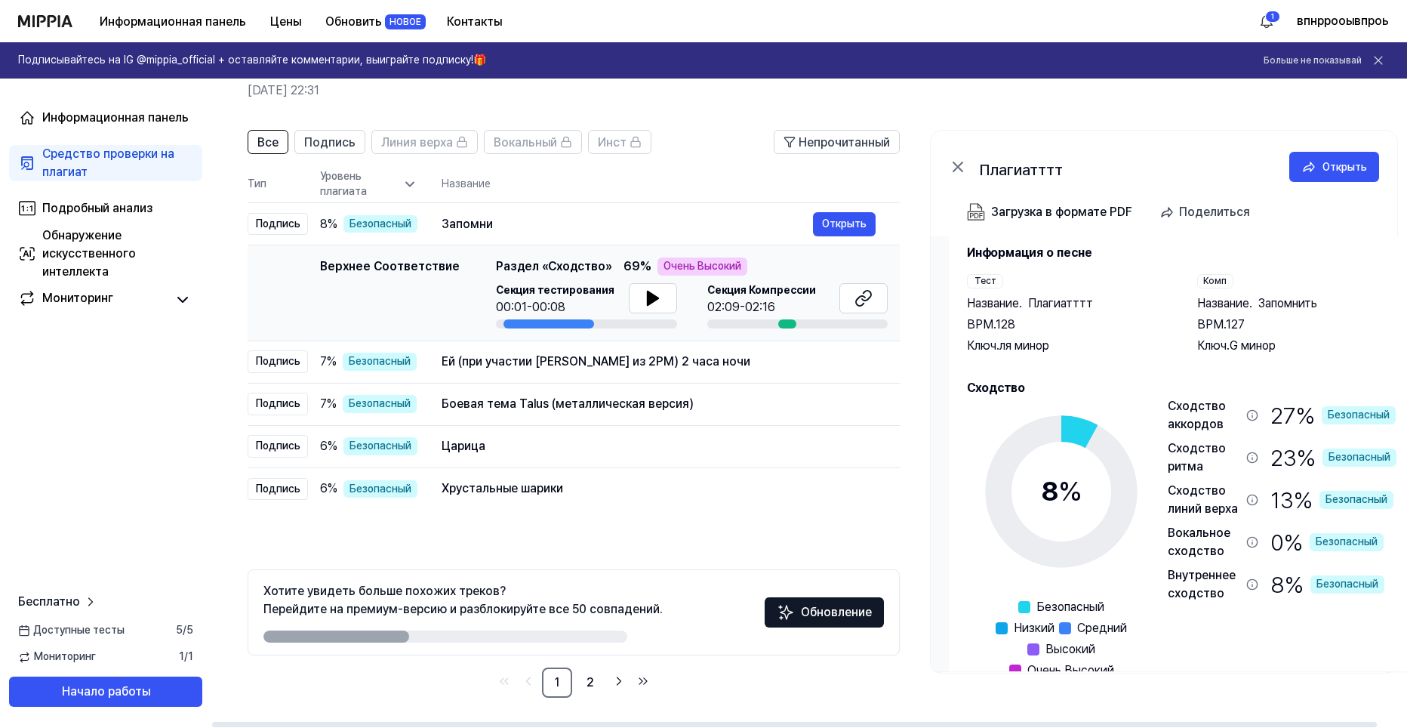
scroll to position [67, 0]
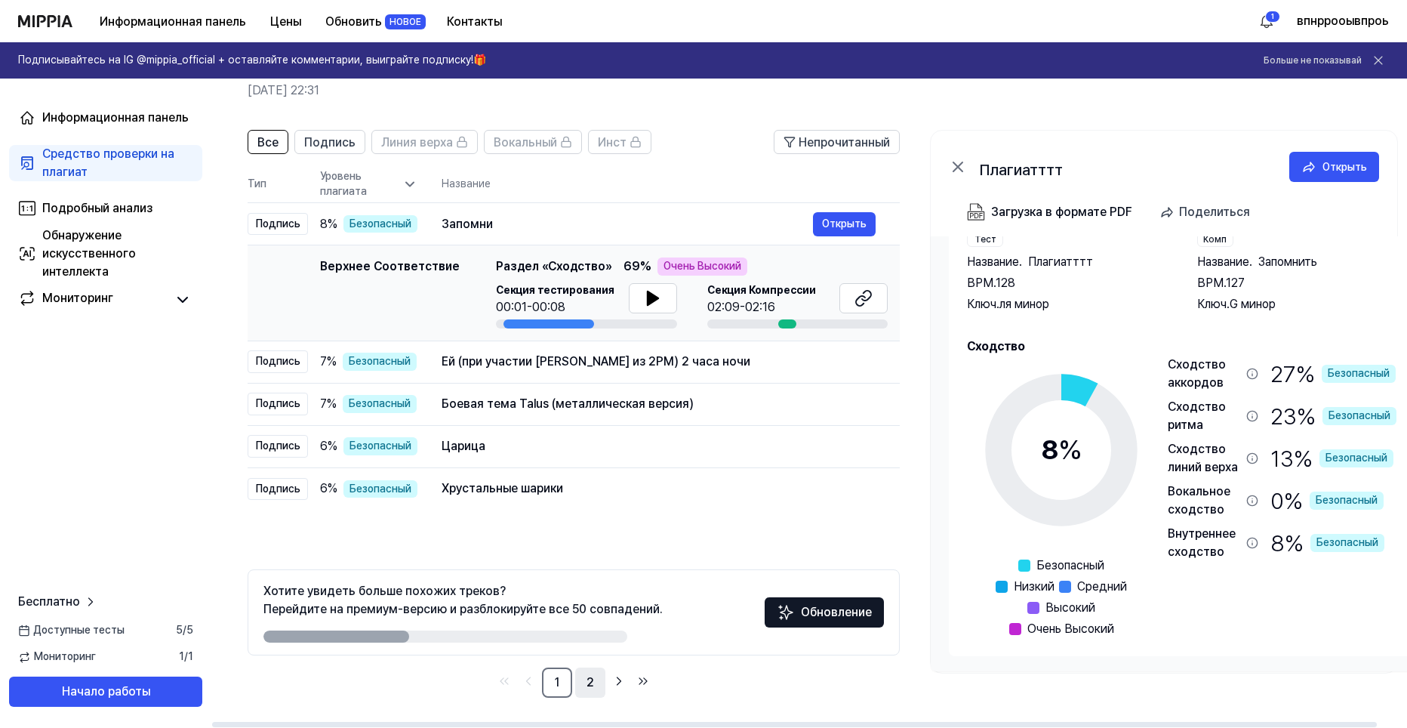
click at [595, 677] on link "2" at bounding box center [590, 682] width 30 height 30
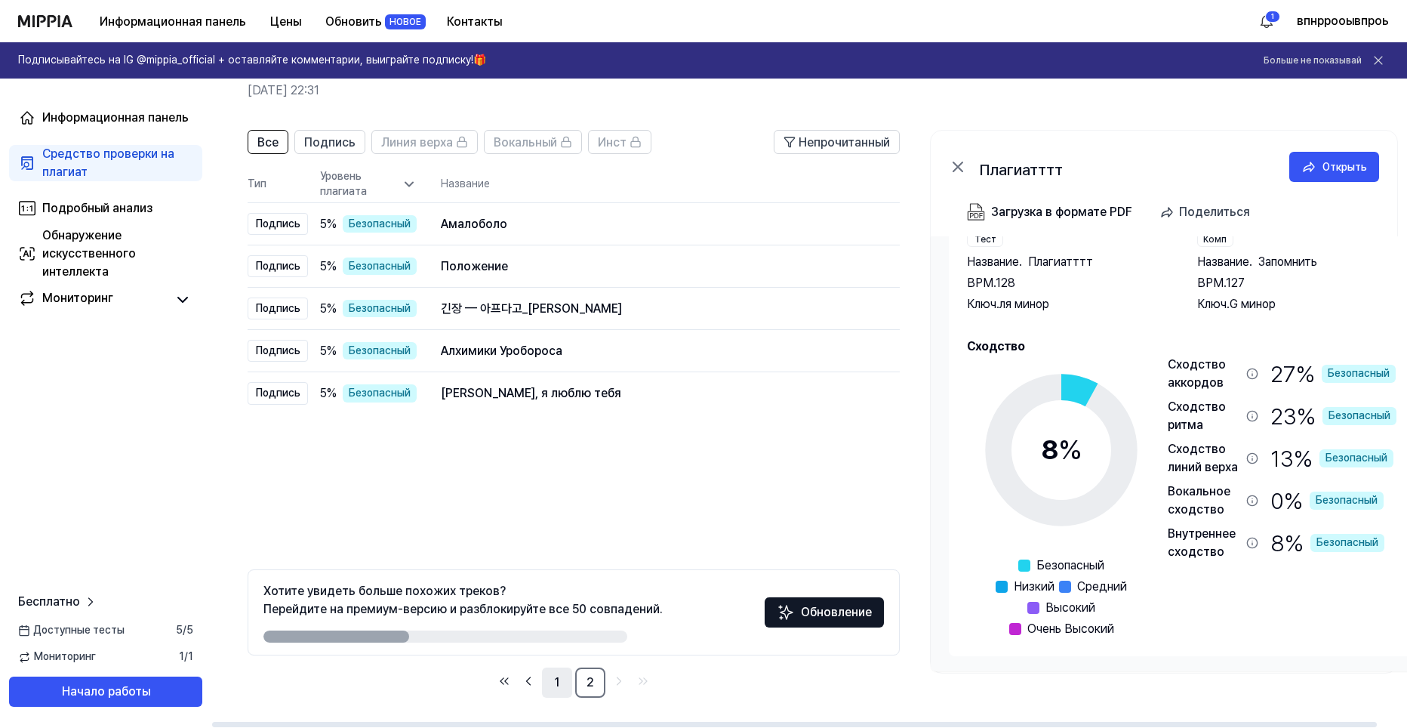
click at [549, 677] on link "1" at bounding box center [557, 682] width 30 height 30
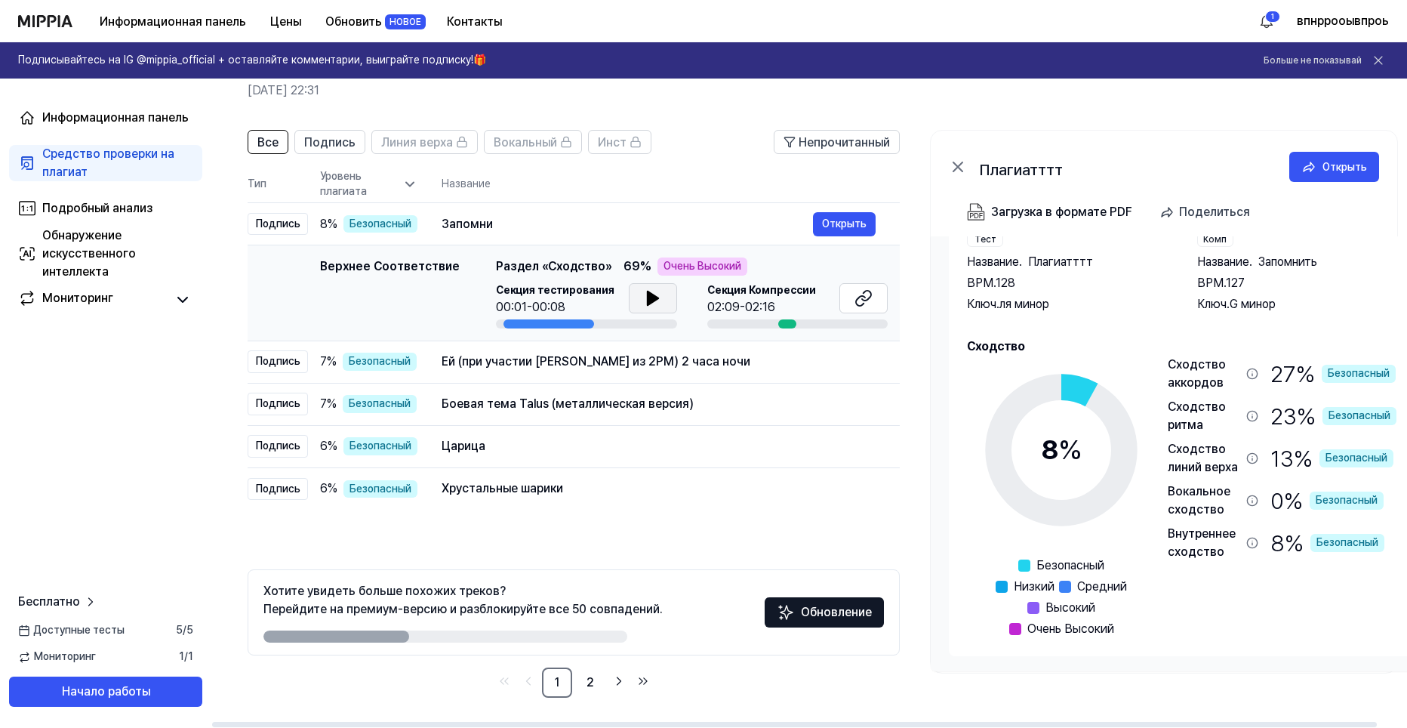
click at [647, 300] on icon at bounding box center [652, 298] width 11 height 14
click at [792, 322] on div at bounding box center [787, 323] width 18 height 9
click at [852, 301] on button at bounding box center [863, 298] width 48 height 30
click at [854, 229] on ya-tr-span "Открыть" at bounding box center [844, 223] width 45 height 17
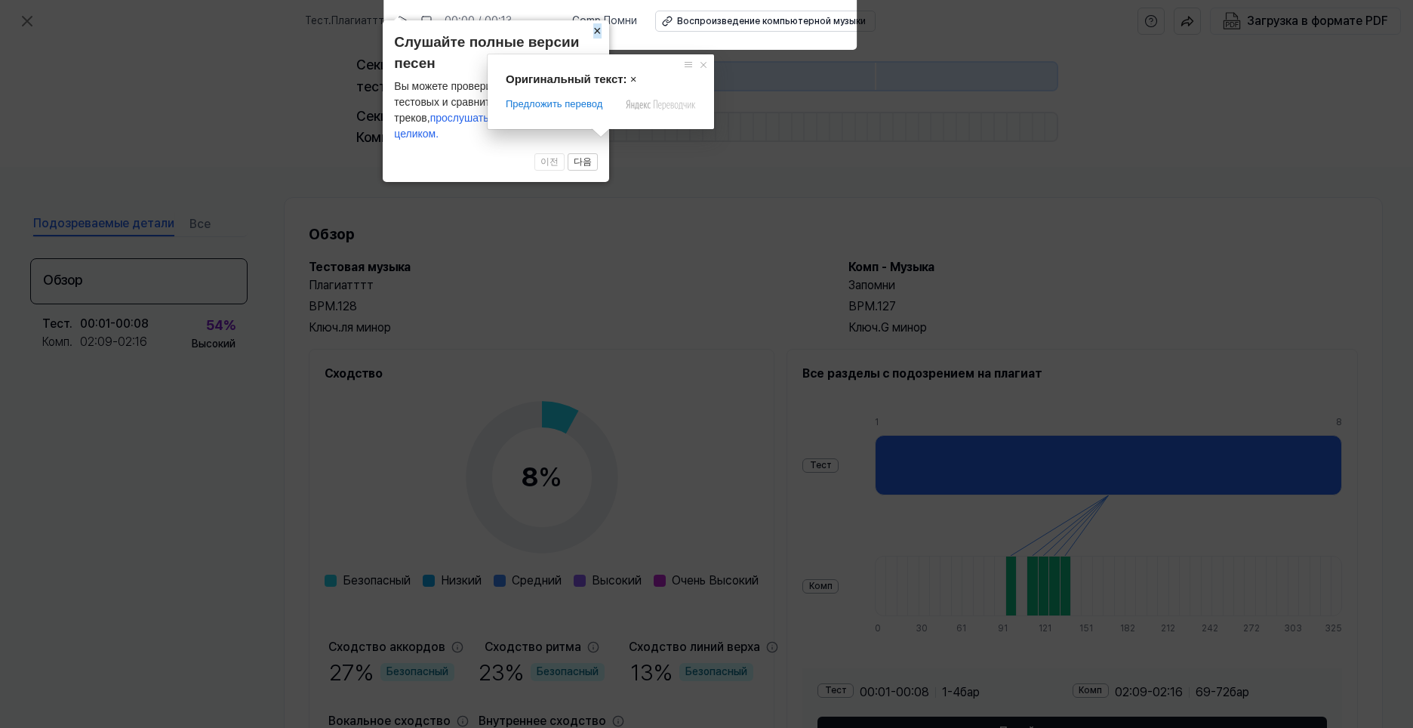
click at [598, 38] on ya-tr-span "×" at bounding box center [597, 30] width 8 height 15
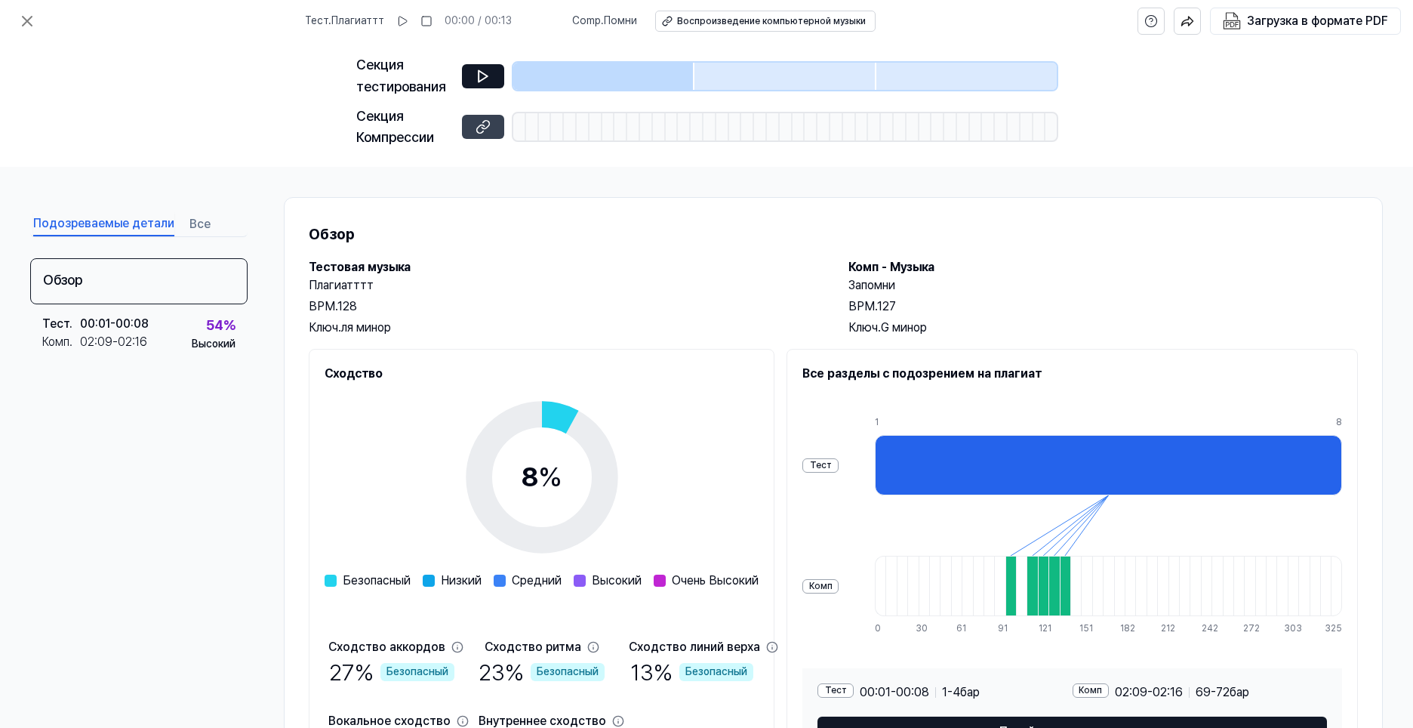
click at [473, 126] on button at bounding box center [483, 127] width 42 height 24
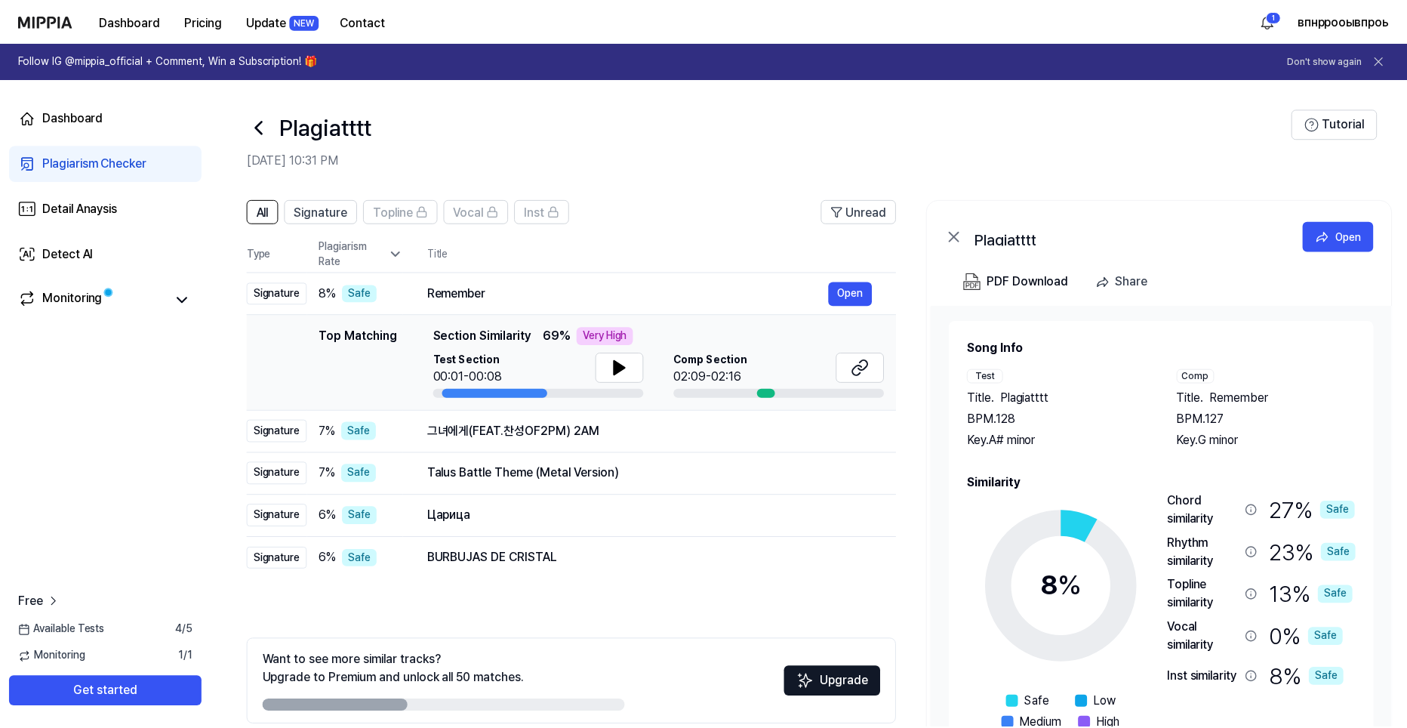
scroll to position [69, 0]
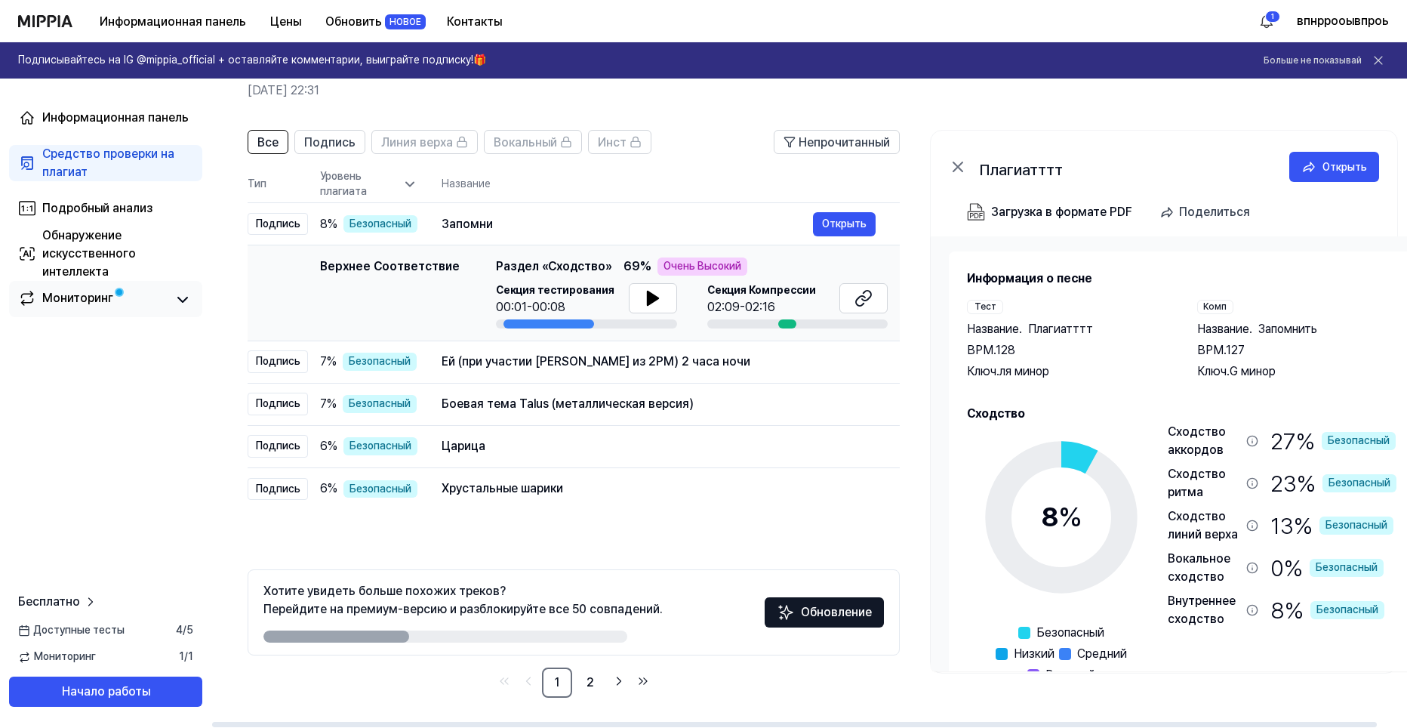
click at [140, 292] on link "Мониторинг" at bounding box center [92, 299] width 148 height 21
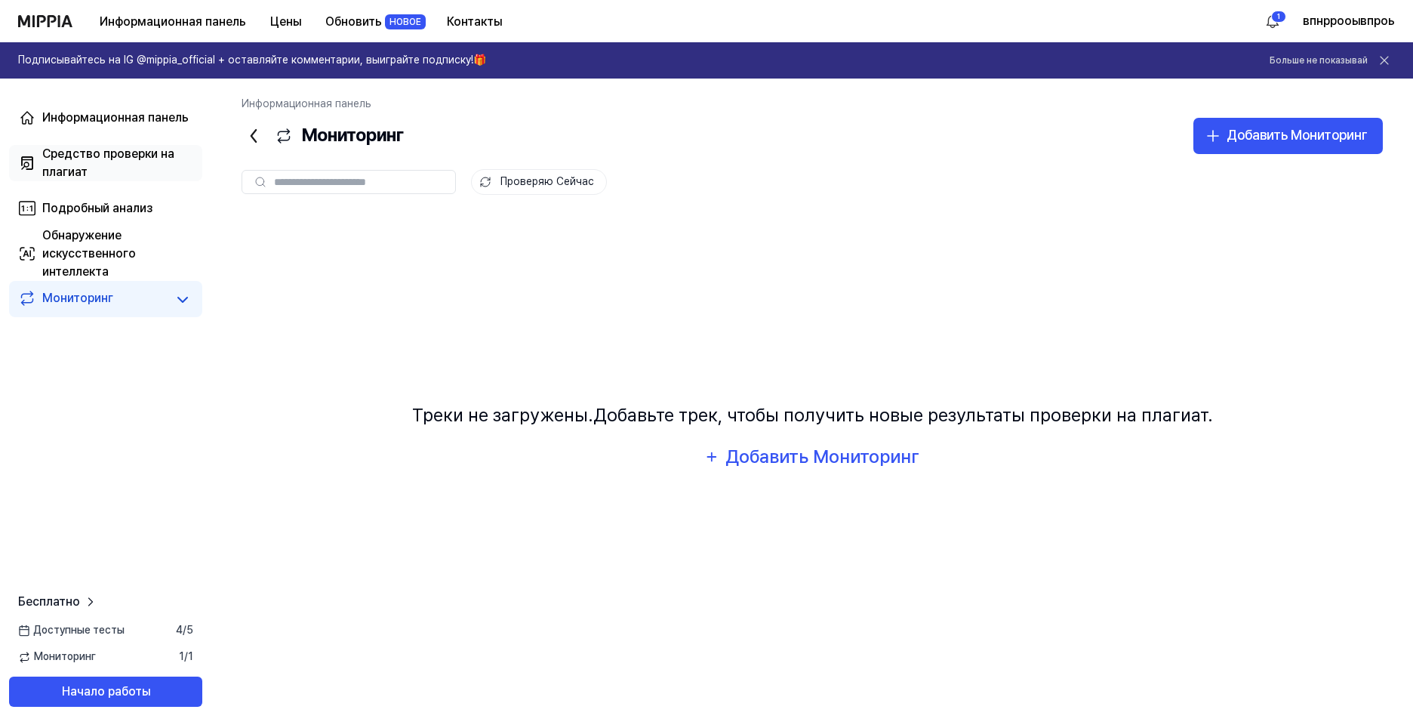
click at [160, 162] on div "Средство проверки на плагиат" at bounding box center [117, 163] width 151 height 36
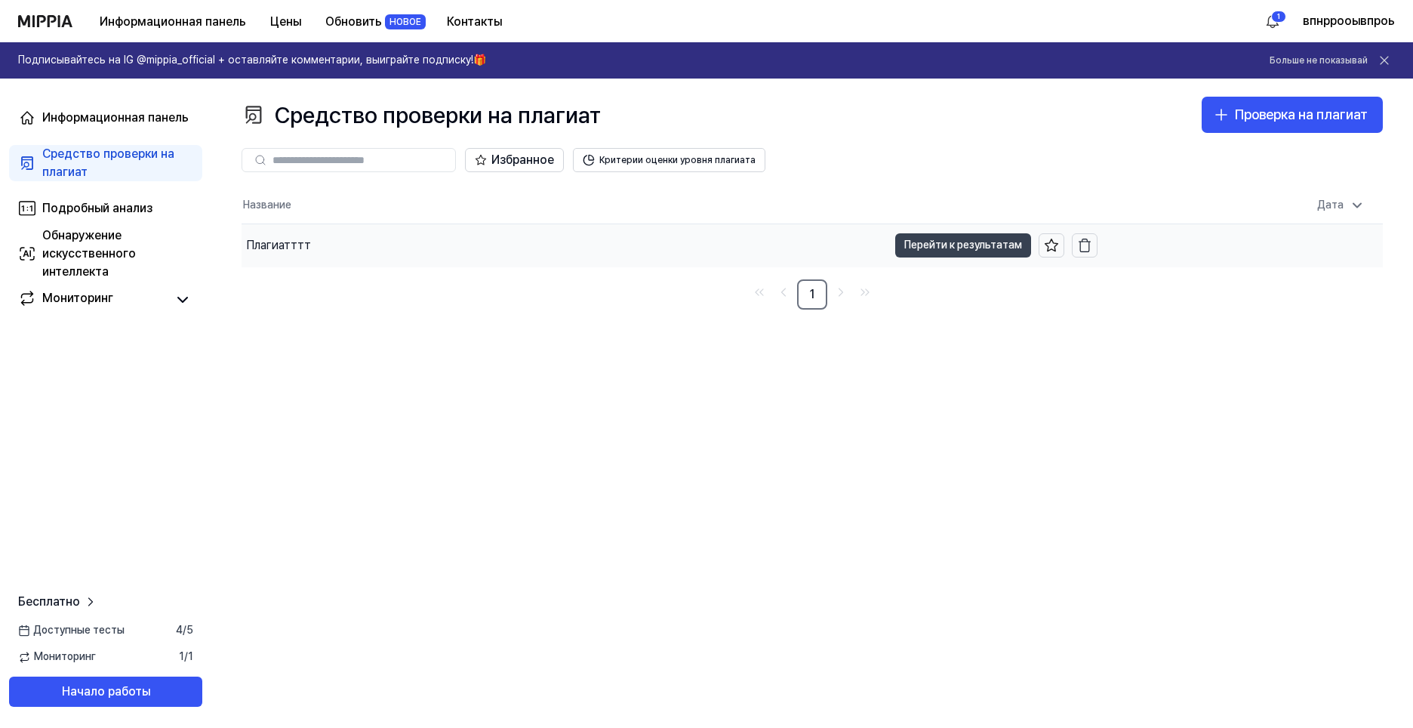
click at [984, 242] on ya-tr-span "Перейти к результатам" at bounding box center [963, 244] width 118 height 17
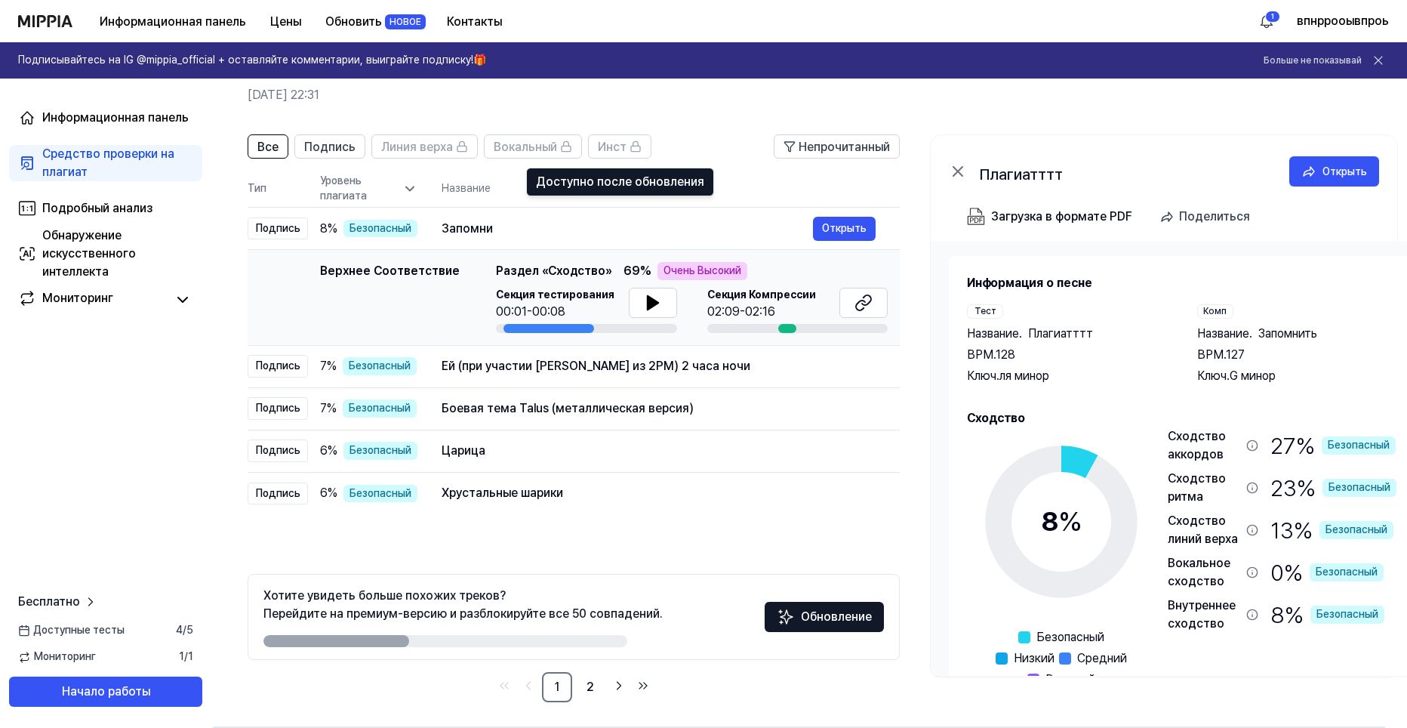
scroll to position [69, 0]
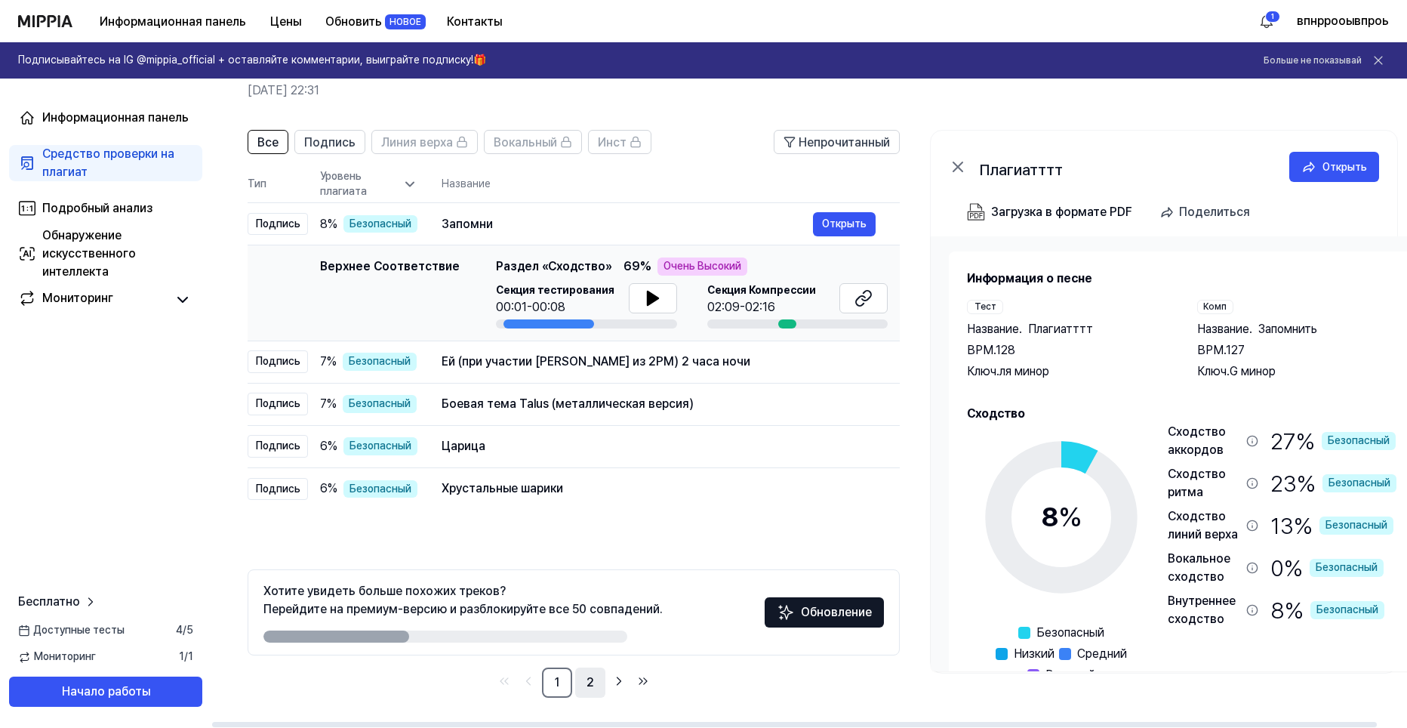
click at [592, 678] on link "2" at bounding box center [590, 682] width 30 height 30
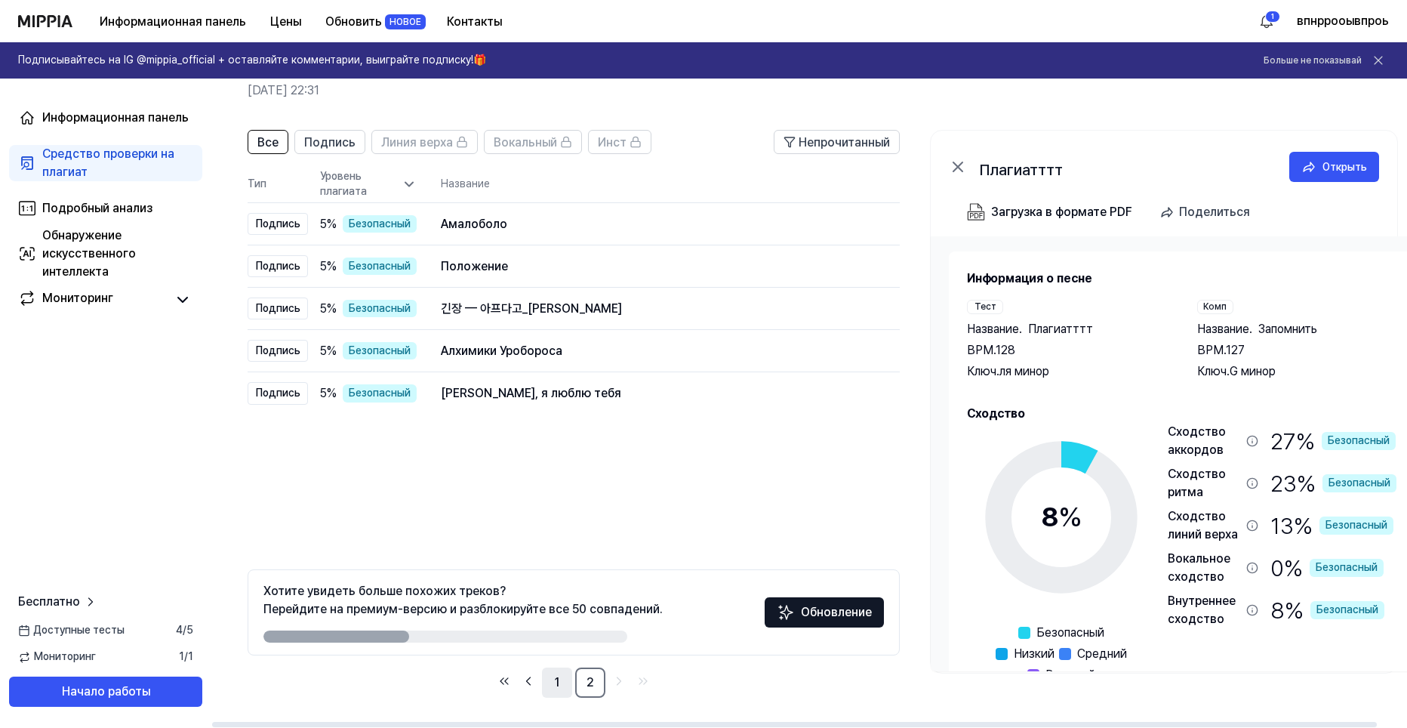
click at [546, 678] on link "1" at bounding box center [557, 682] width 30 height 30
